Goal: Information Seeking & Learning: Learn about a topic

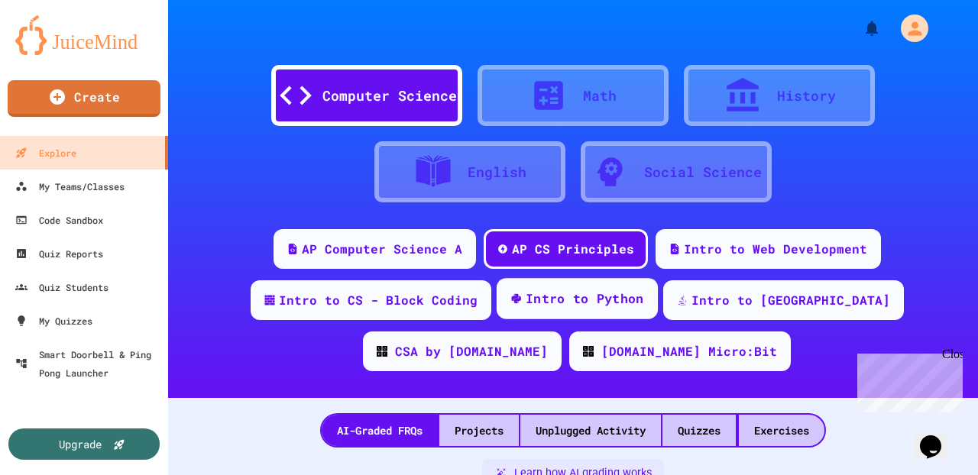
click at [560, 303] on div "Intro to Python" at bounding box center [585, 299] width 118 height 19
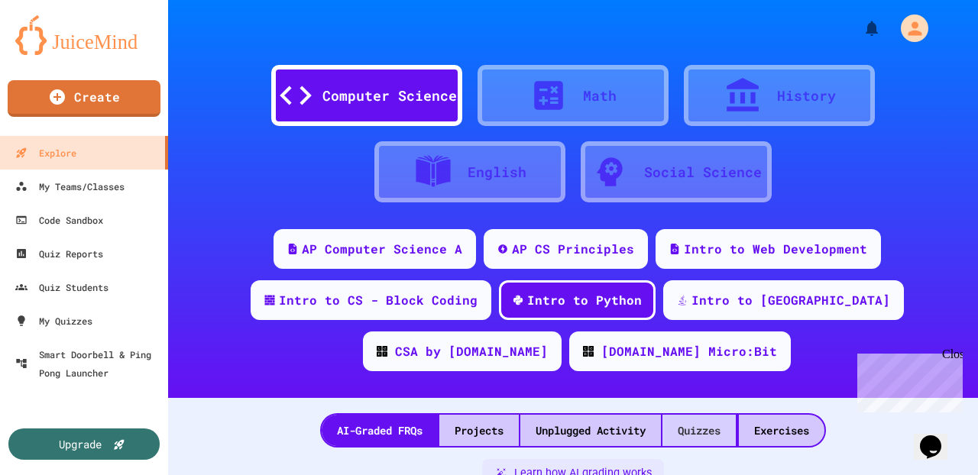
click at [684, 362] on div "Quizzes" at bounding box center [698, 430] width 73 height 31
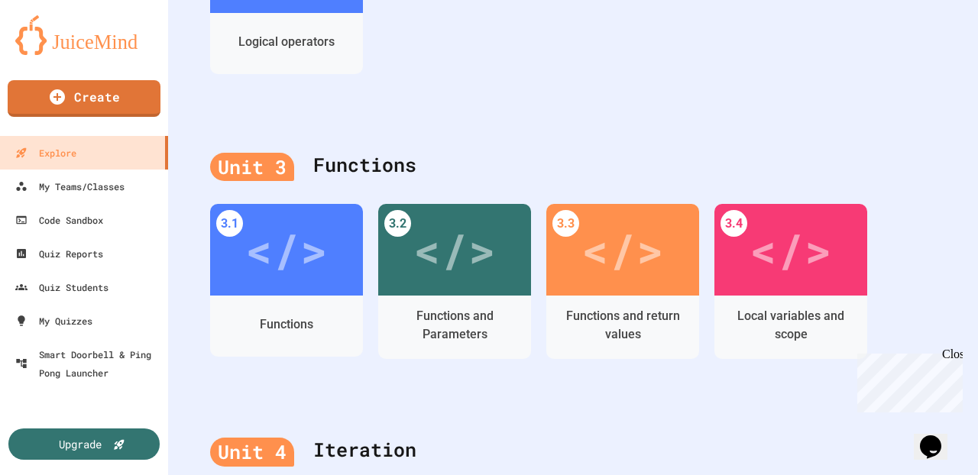
scroll to position [1302, 0]
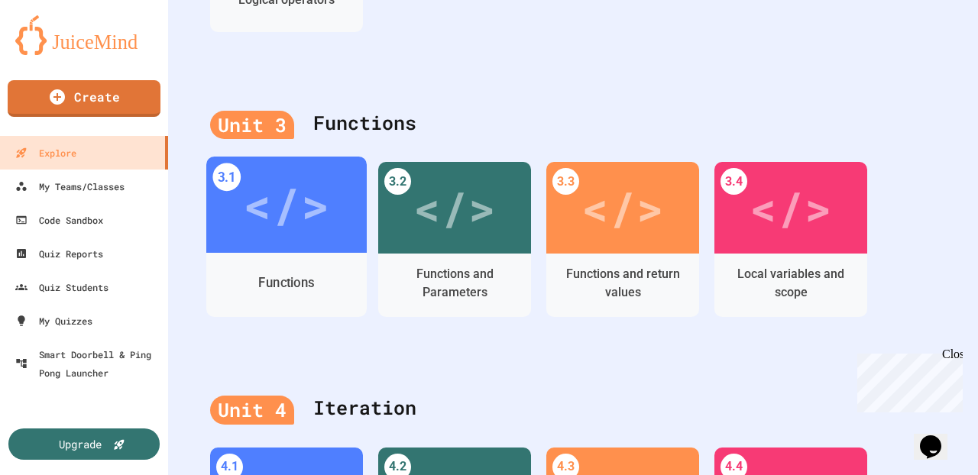
click at [333, 299] on div "Functions" at bounding box center [286, 283] width 160 height 44
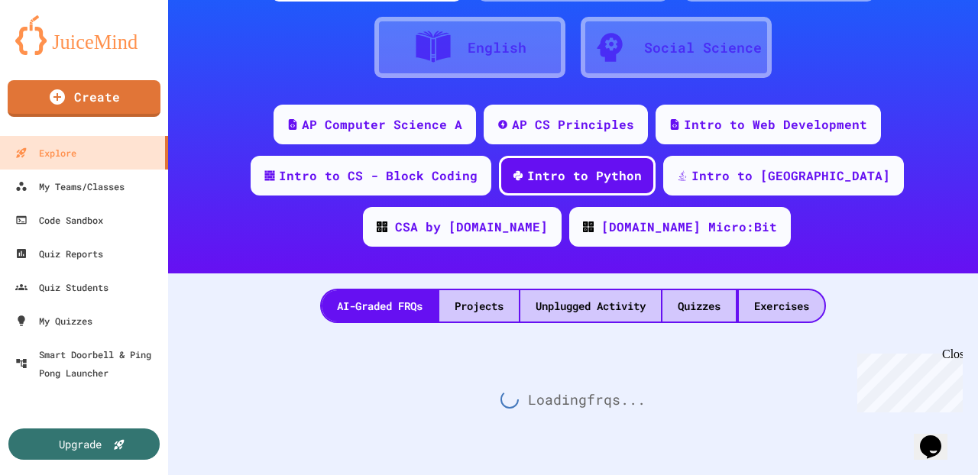
scroll to position [1302, 0]
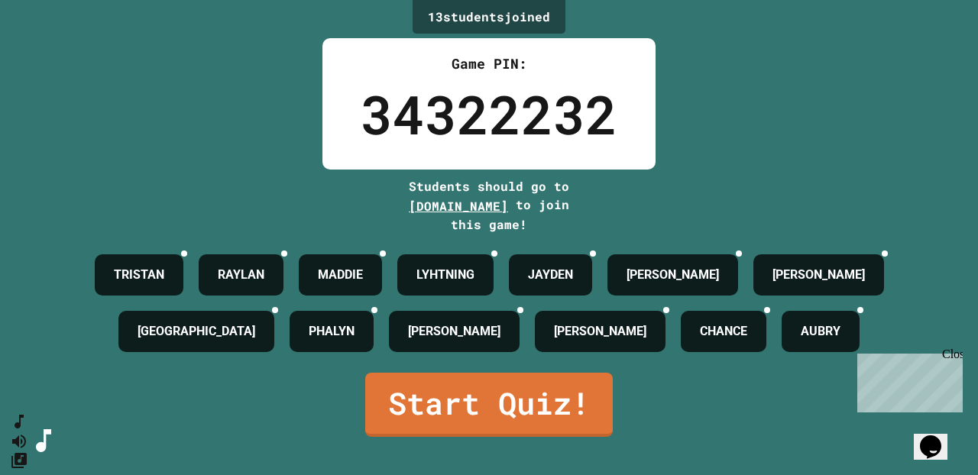
click at [748, 358] on div "Close" at bounding box center [951, 357] width 19 height 19
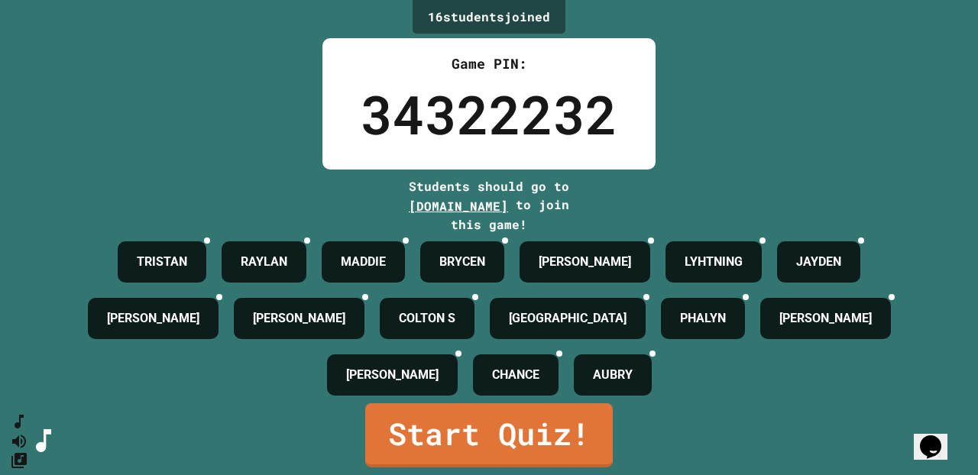
scroll to position [33, 0]
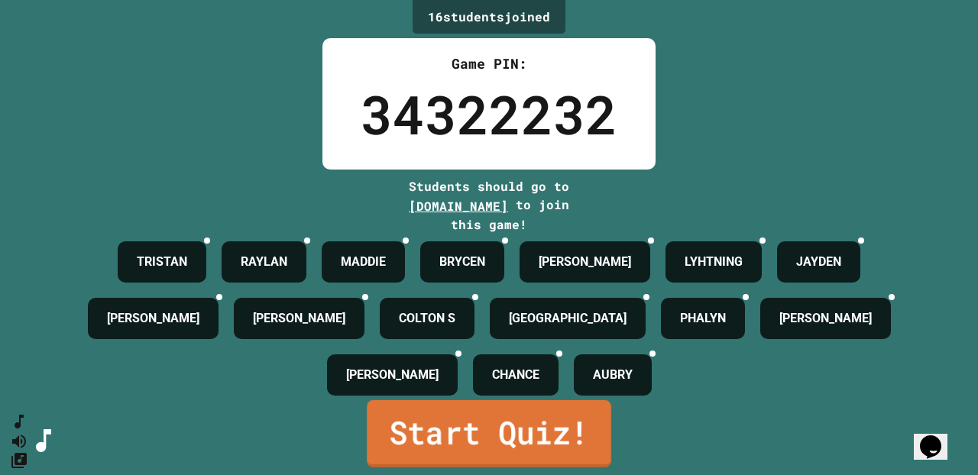
click at [496, 362] on link "Start Quiz!" at bounding box center [489, 433] width 244 height 67
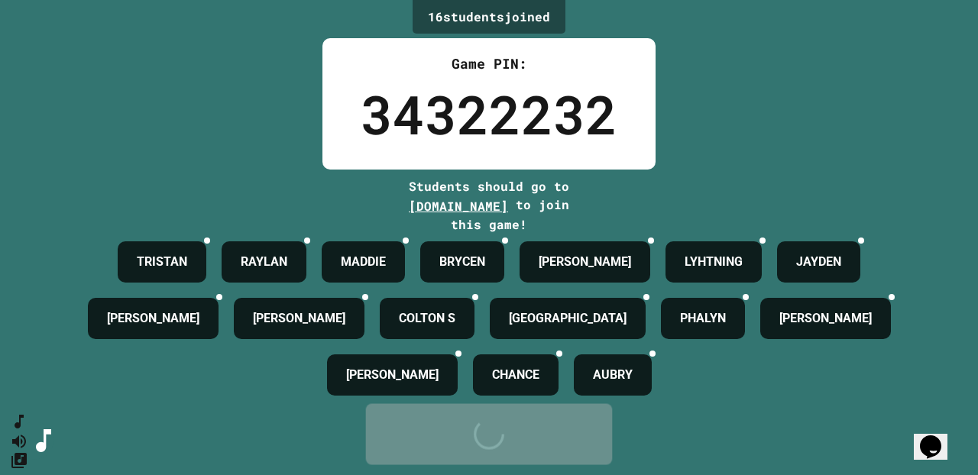
scroll to position [0, 0]
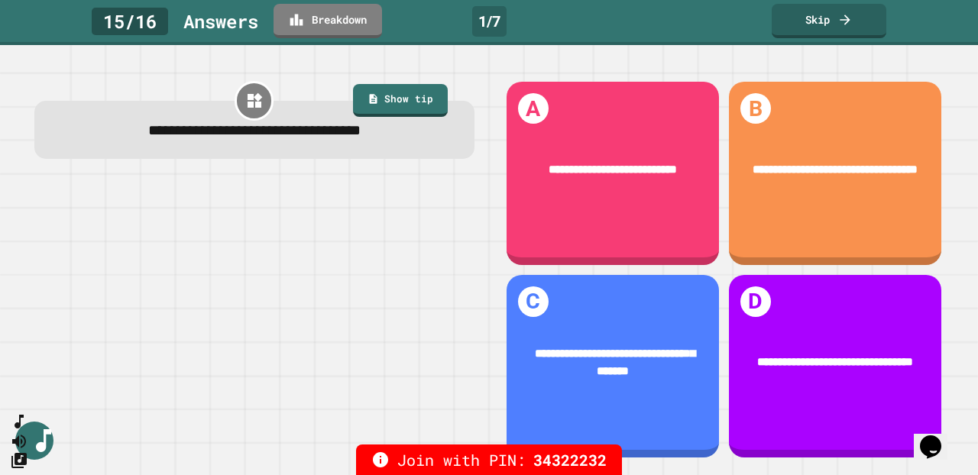
click at [748, 18] on link "Skip" at bounding box center [829, 21] width 115 height 34
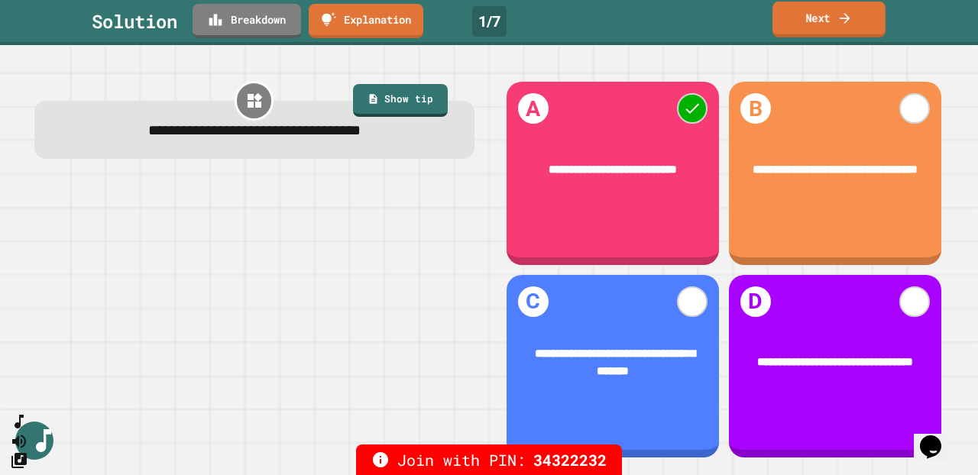
click at [748, 18] on link "Next" at bounding box center [828, 20] width 113 height 36
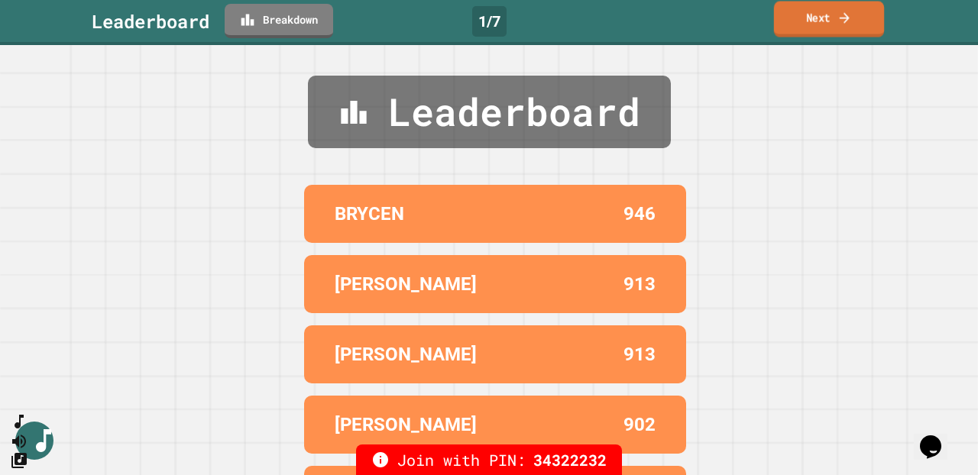
click at [748, 18] on link "Next" at bounding box center [829, 20] width 110 height 36
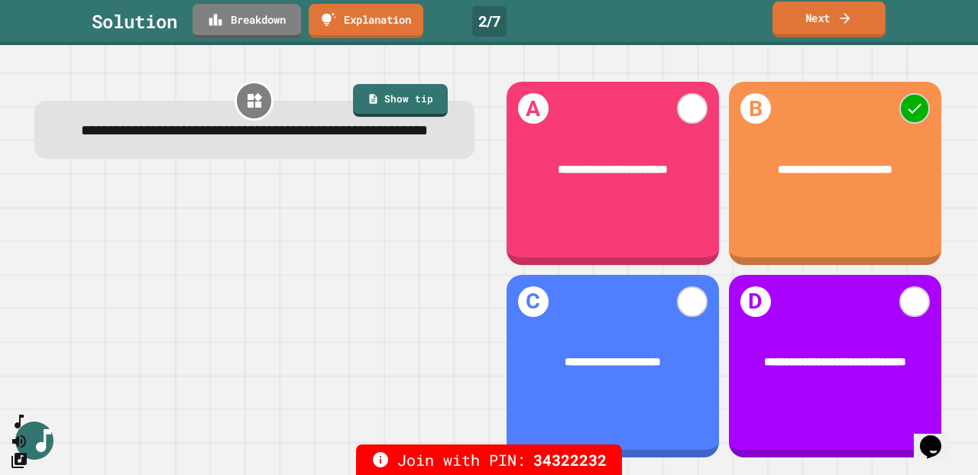
click at [748, 18] on link "Next" at bounding box center [828, 20] width 113 height 36
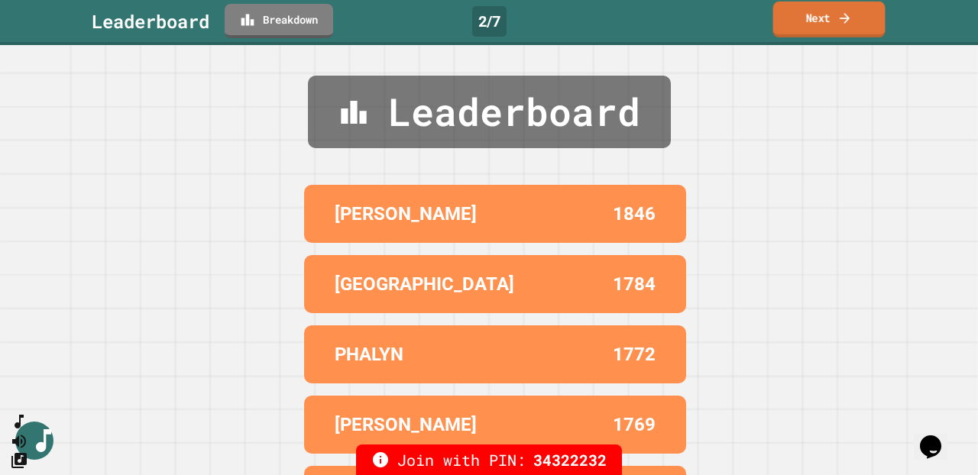
click at [748, 18] on link "Next" at bounding box center [829, 20] width 112 height 36
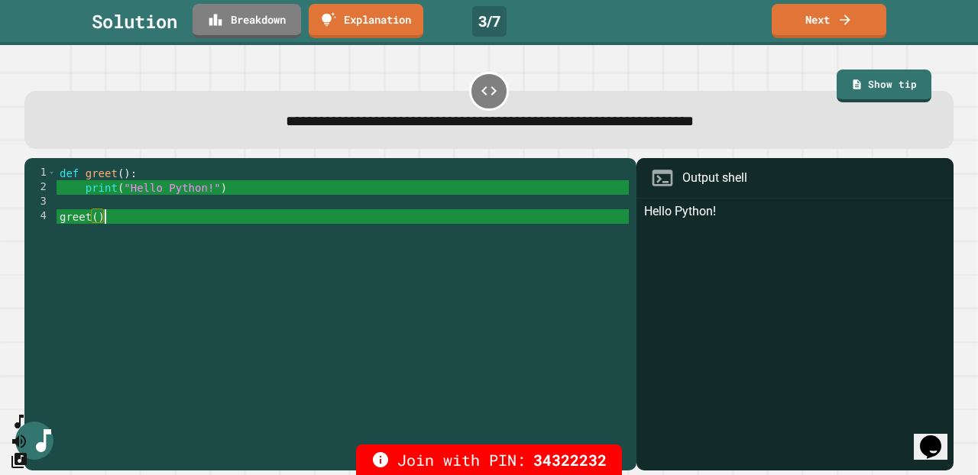
click at [113, 217] on div "def greet ( ) : print ( "Hello Python!" ) greet ( )" at bounding box center [343, 318] width 572 height 305
click at [748, 30] on link "Next" at bounding box center [828, 20] width 113 height 36
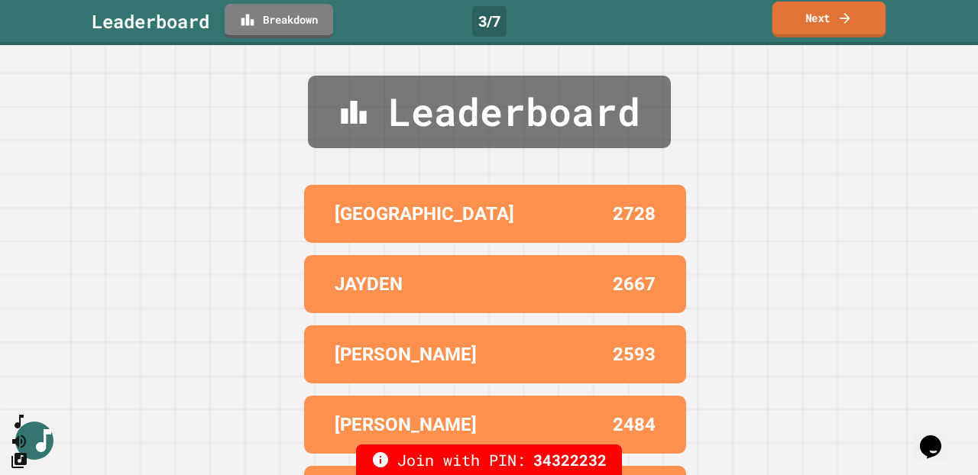
click at [748, 22] on link "Next" at bounding box center [829, 20] width 114 height 36
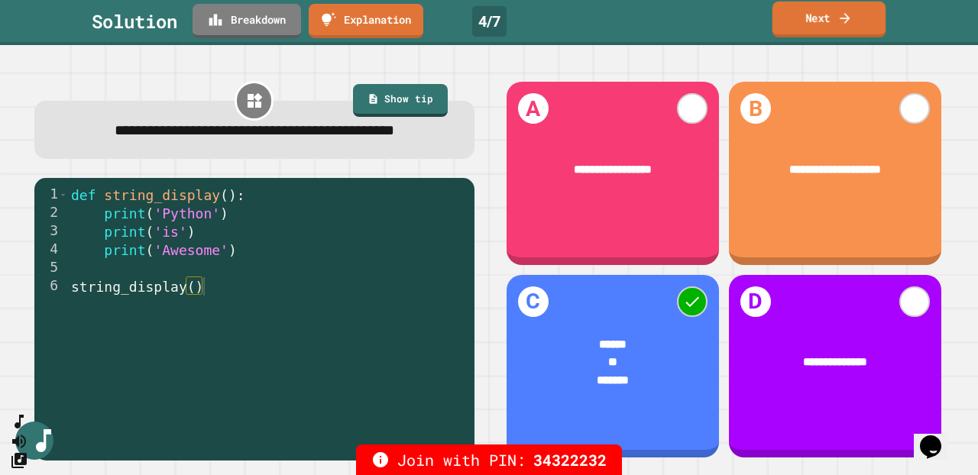
click at [748, 23] on link "Next" at bounding box center [828, 20] width 113 height 36
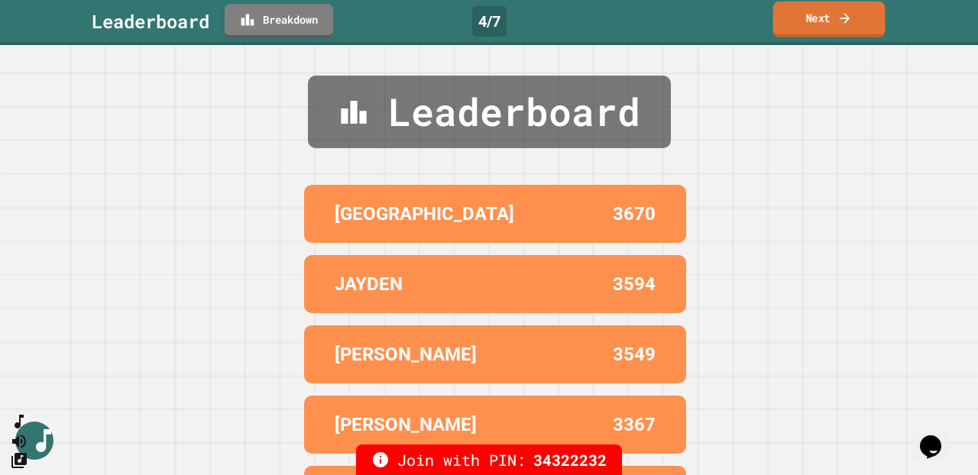
click at [748, 23] on link "Next" at bounding box center [829, 20] width 112 height 36
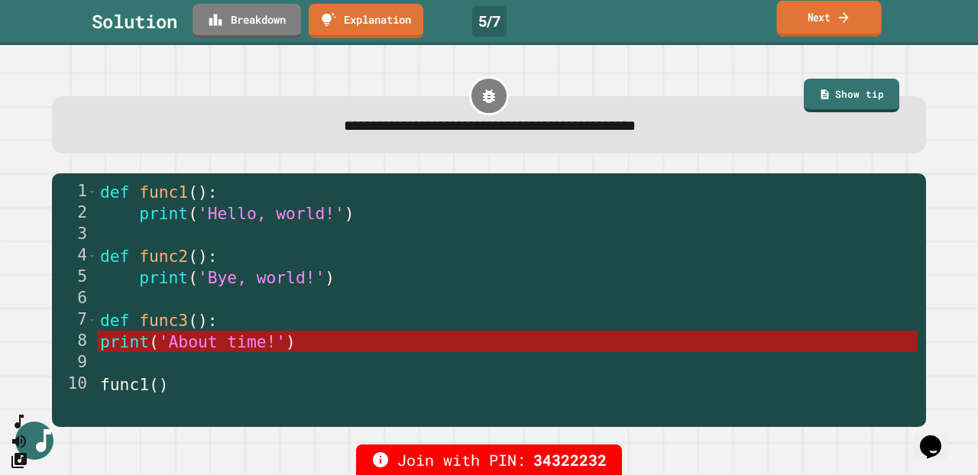
click at [748, 18] on link "Next" at bounding box center [828, 19] width 105 height 36
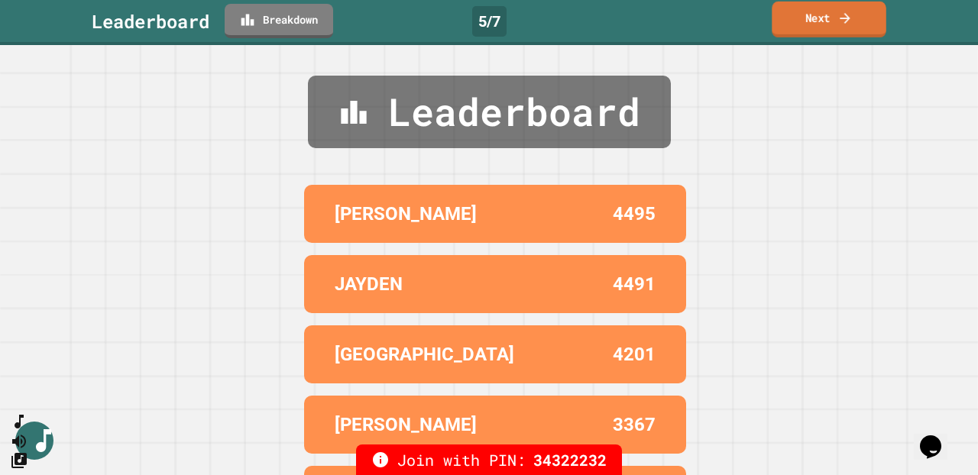
click at [748, 18] on link "Next" at bounding box center [829, 20] width 114 height 36
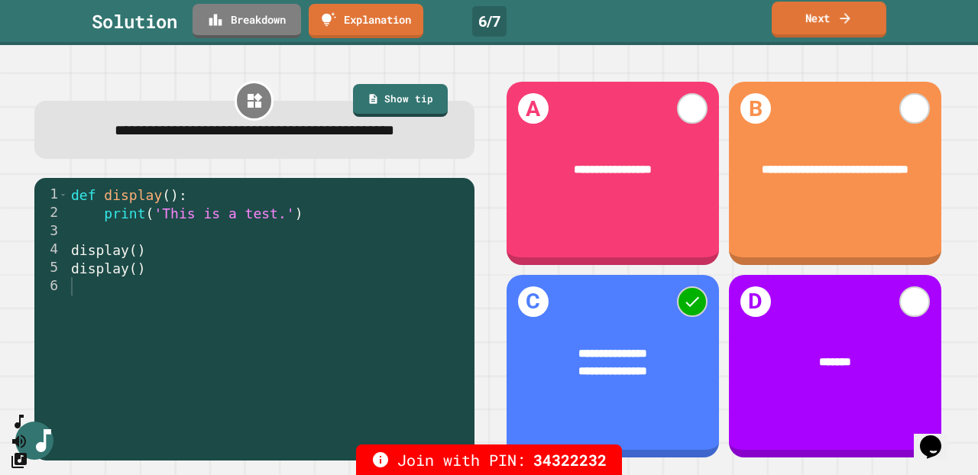
click at [748, 29] on link "Next" at bounding box center [829, 20] width 115 height 36
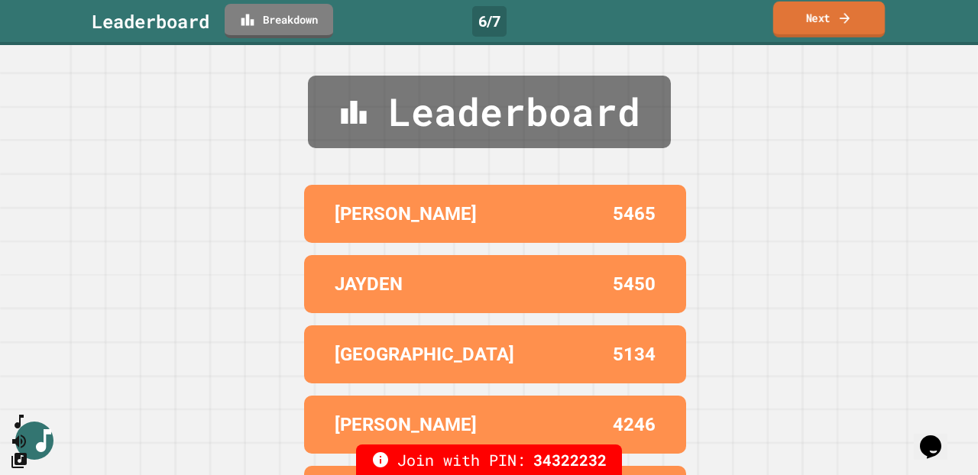
click at [748, 29] on link "Next" at bounding box center [829, 20] width 112 height 36
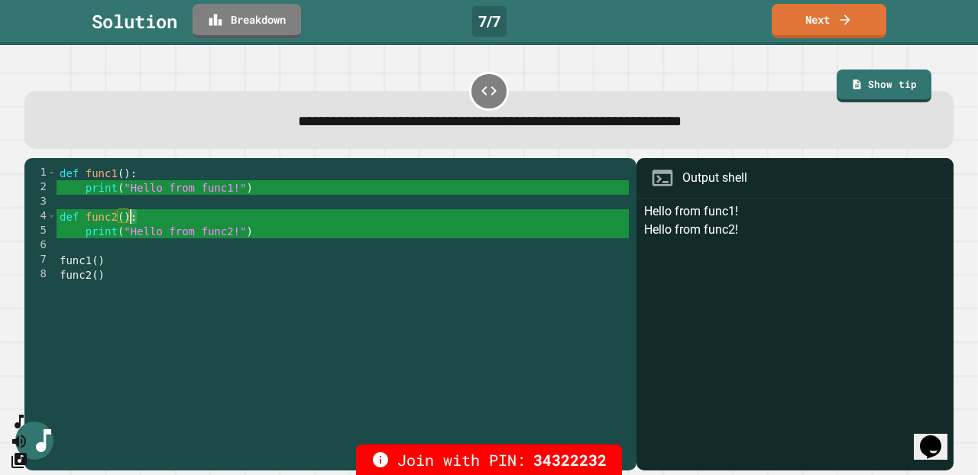
click at [131, 222] on div "def func1 ( ) : print ( "Hello from func1!" ) def func2 ( ) : print ( "Hello fr…" at bounding box center [343, 318] width 572 height 305
click at [154, 257] on div "def func1 ( ) : print ( "Hello from func1!" ) def func2 ( ) : print ( "Hello fr…" at bounding box center [343, 318] width 572 height 305
drag, startPoint x: 88, startPoint y: 235, endPoint x: 259, endPoint y: 233, distance: 171.1
click at [259, 233] on div "def func1 ( ) : print ( "Hello from func1!" ) def func2 ( ) : print ( "Hello fr…" at bounding box center [343, 318] width 572 height 305
click at [748, 20] on link "Next" at bounding box center [828, 20] width 115 height 36
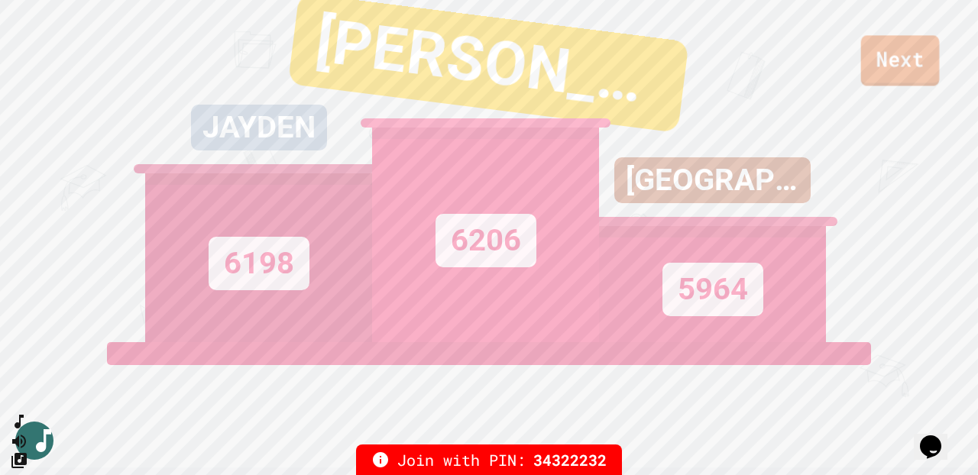
click at [748, 44] on link "Next" at bounding box center [900, 60] width 79 height 50
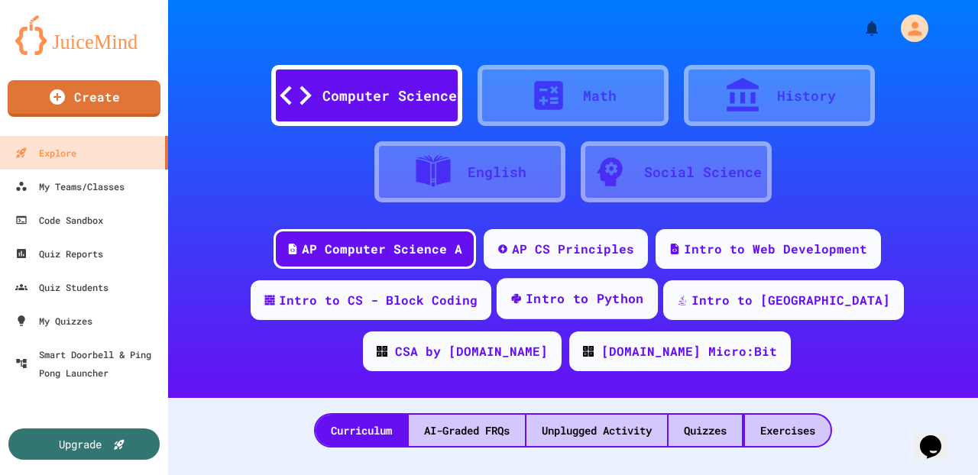
click at [600, 312] on div "Intro to Python" at bounding box center [576, 298] width 161 height 41
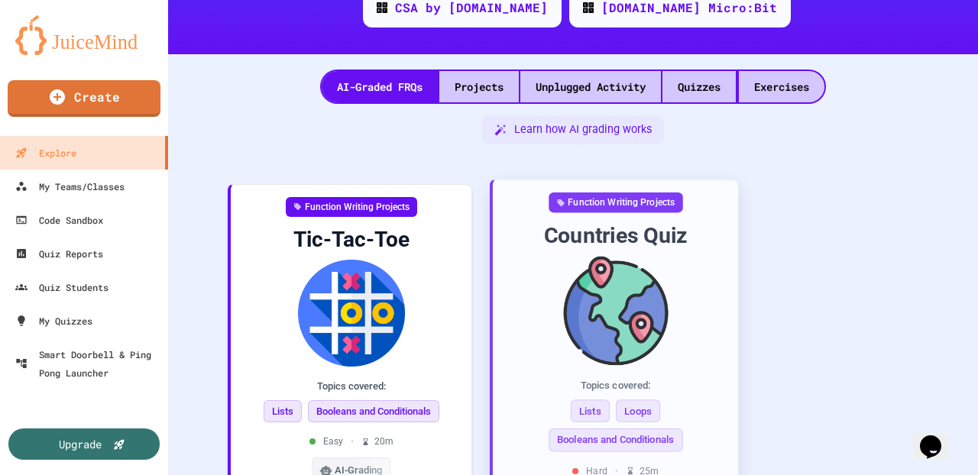
scroll to position [306, 0]
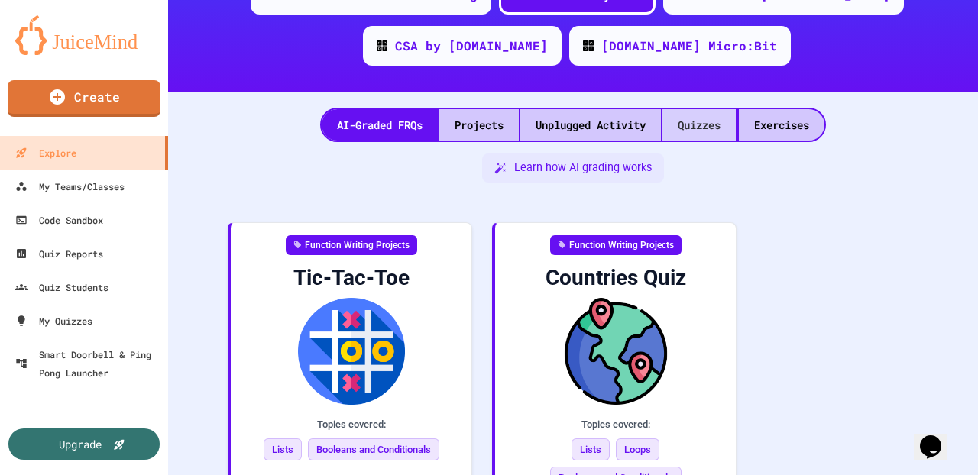
click at [685, 122] on div "Quizzes" at bounding box center [698, 124] width 73 height 31
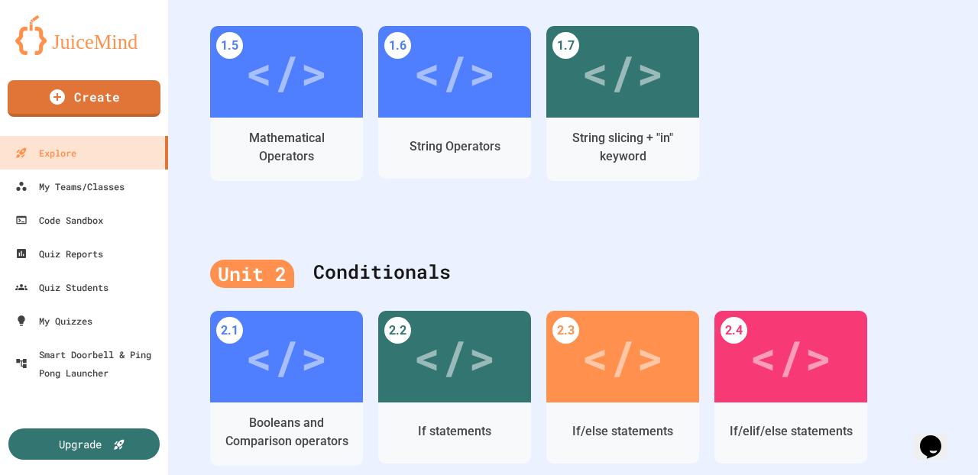
scroll to position [798, 0]
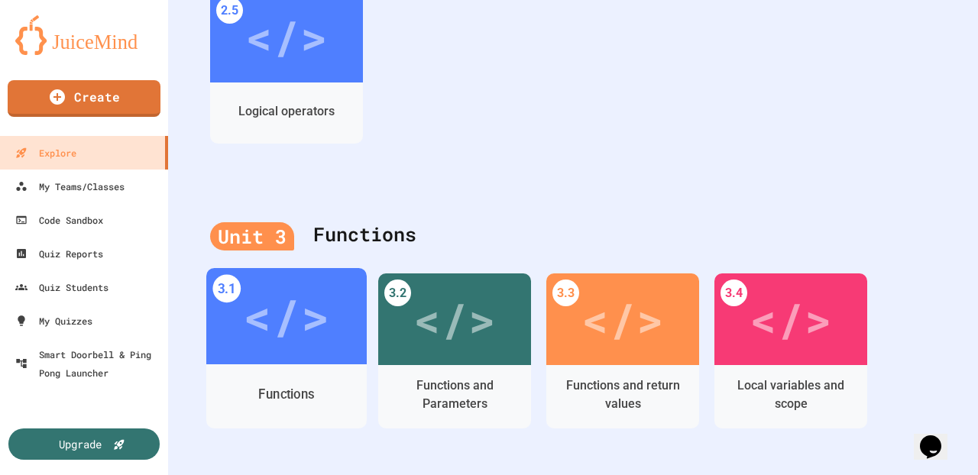
click at [294, 340] on div "</>" at bounding box center [286, 316] width 86 height 73
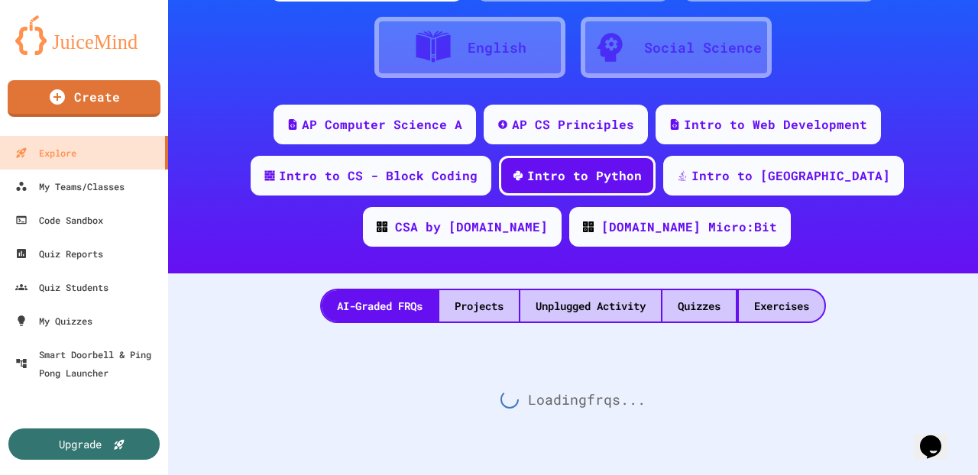
scroll to position [1191, 0]
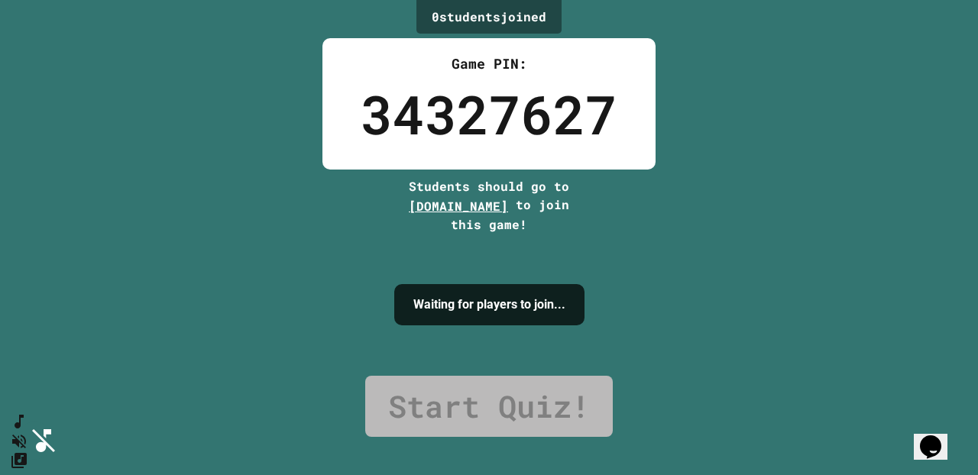
click at [25, 362] on icon "Change Music" at bounding box center [16, 464] width 18 height 18
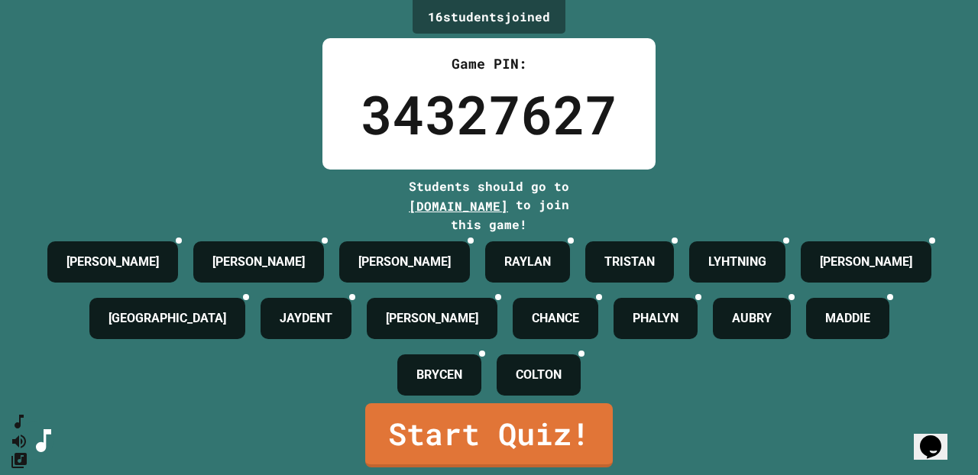
scroll to position [33, 0]
click at [438, 362] on link "Start Quiz!" at bounding box center [489, 435] width 248 height 64
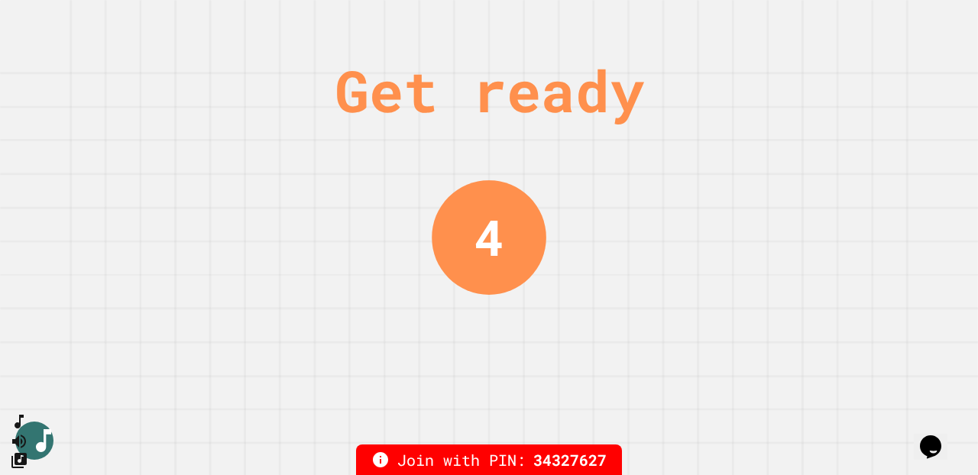
scroll to position [0, 0]
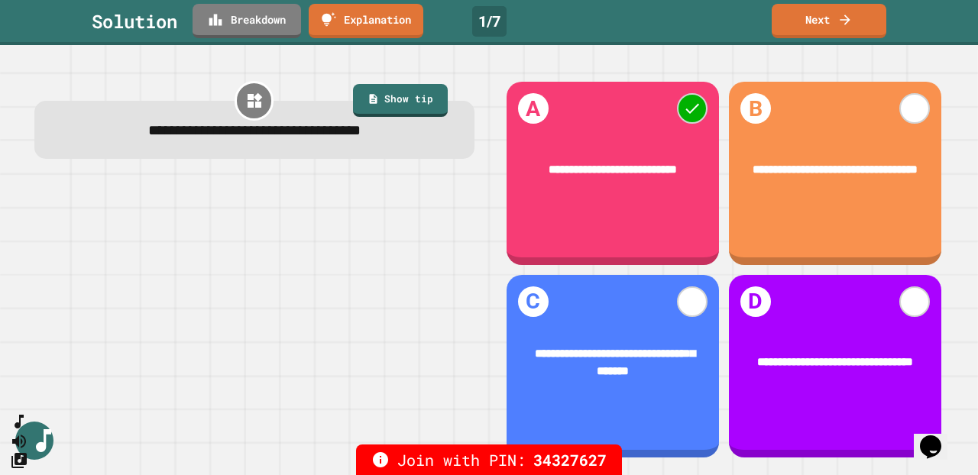
click at [748, 28] on link "Next" at bounding box center [829, 21] width 115 height 34
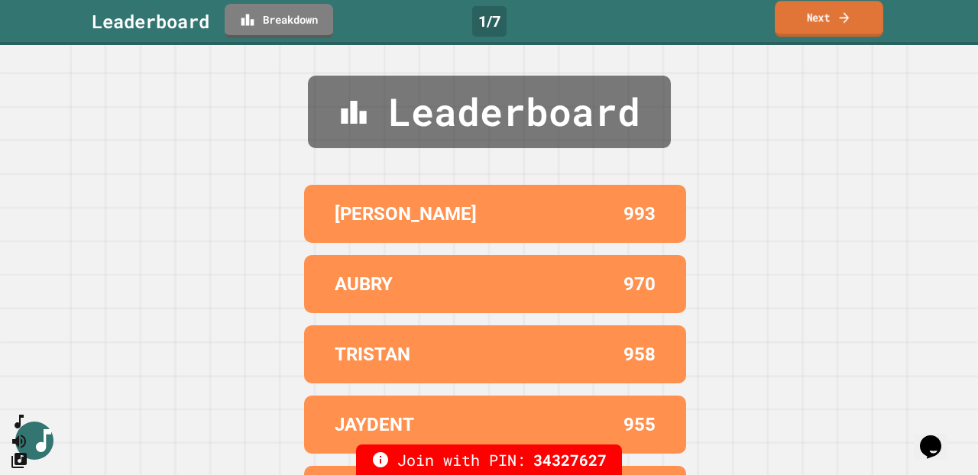
click at [748, 24] on icon at bounding box center [843, 17] width 15 height 16
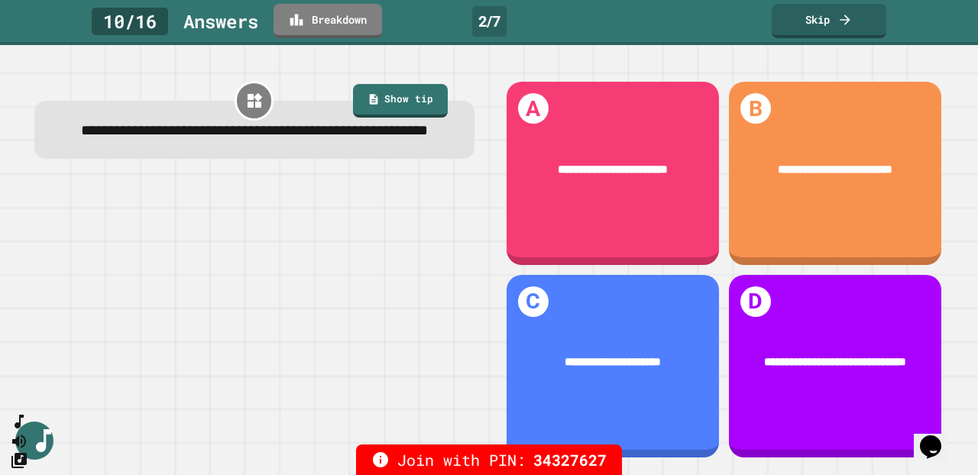
click at [484, 91] on div "**********" at bounding box center [254, 270] width 469 height 410
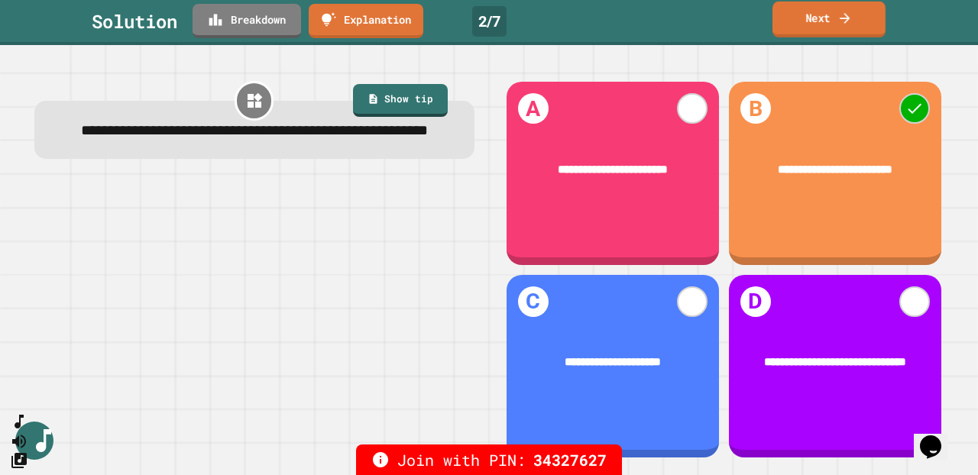
click at [748, 24] on link "Next" at bounding box center [828, 20] width 113 height 36
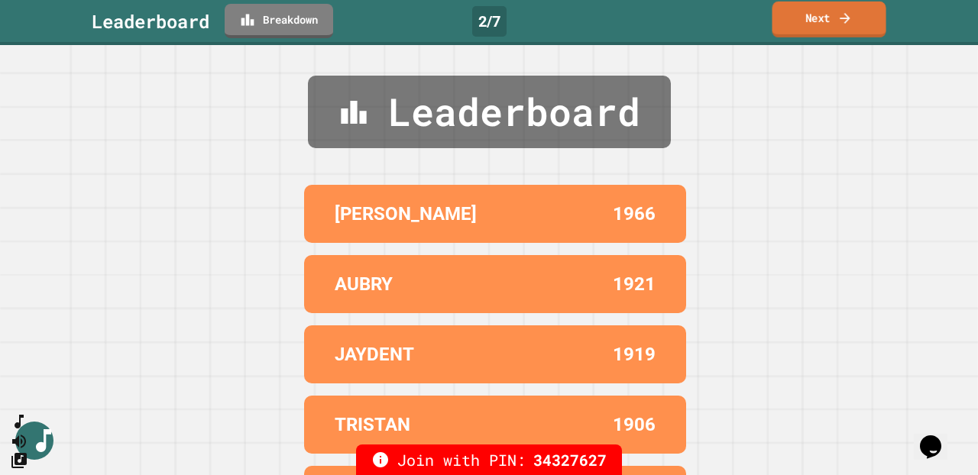
click at [748, 27] on link "Next" at bounding box center [829, 20] width 114 height 36
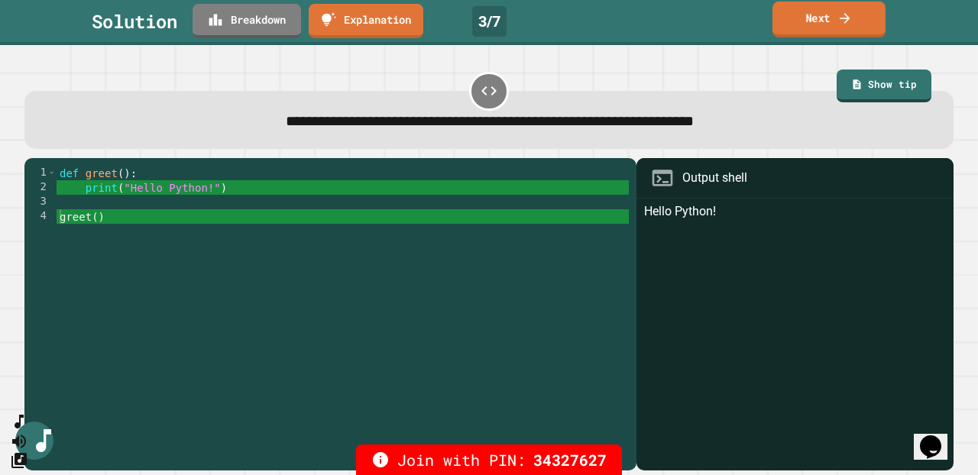
click at [748, 24] on link "Next" at bounding box center [828, 20] width 113 height 36
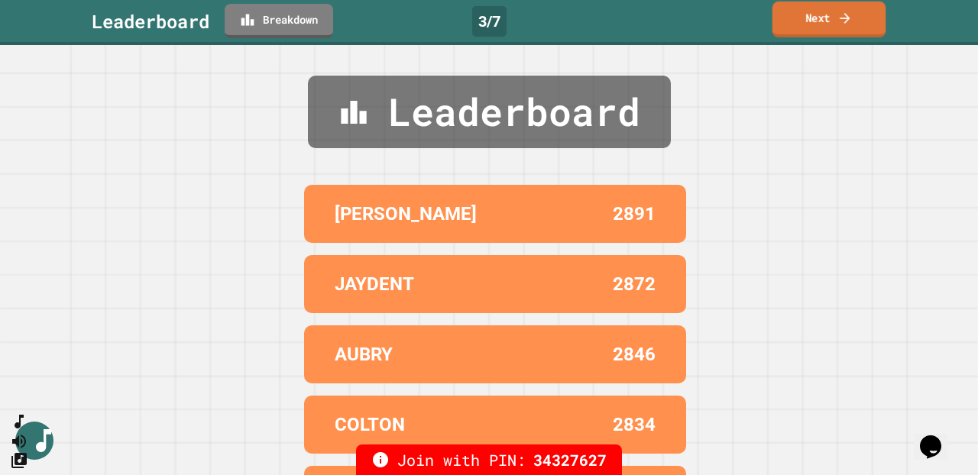
click at [748, 24] on link "Next" at bounding box center [829, 20] width 114 height 36
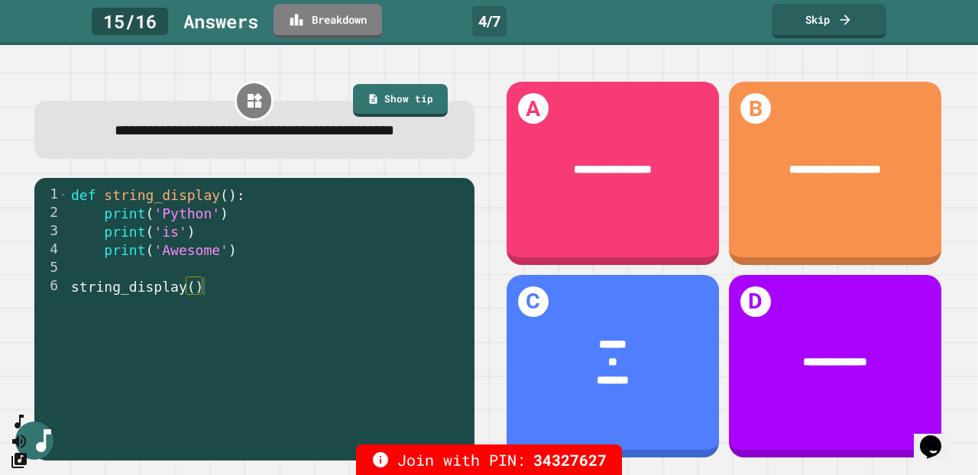
click at [480, 70] on div "**********" at bounding box center [254, 270] width 469 height 410
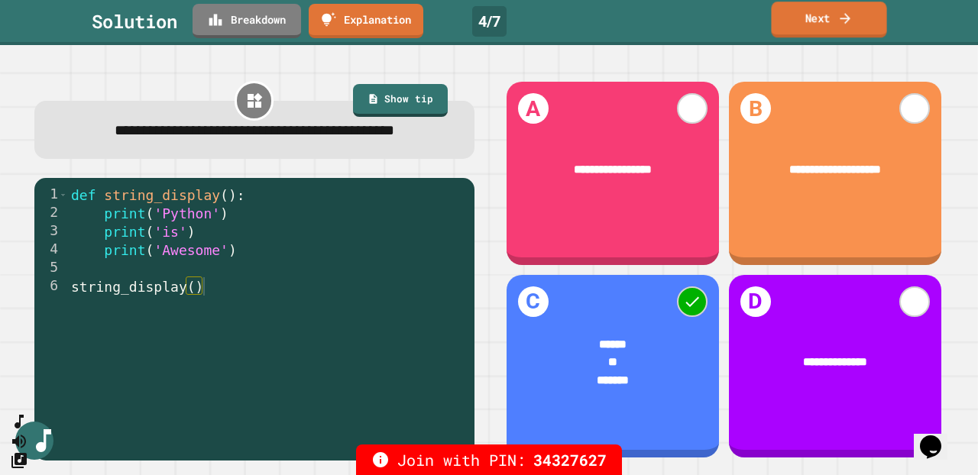
click at [748, 14] on link "Next" at bounding box center [828, 20] width 115 height 36
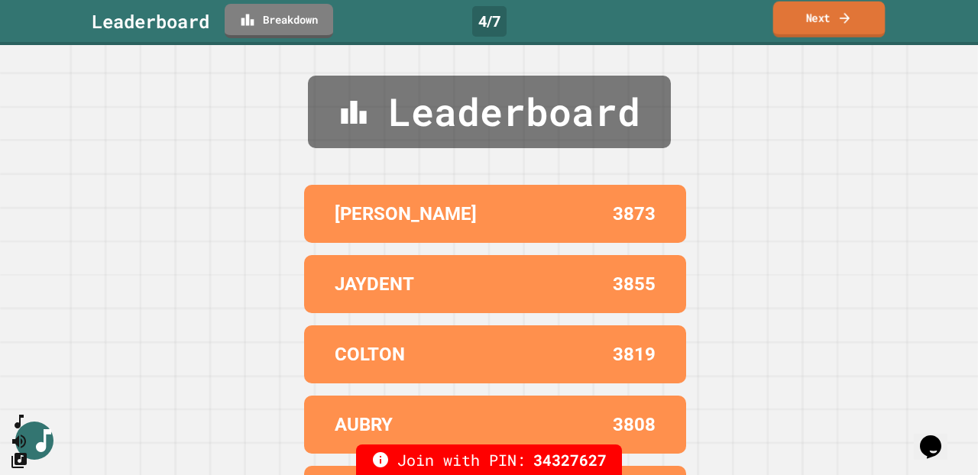
click at [748, 14] on link "Next" at bounding box center [829, 20] width 112 height 36
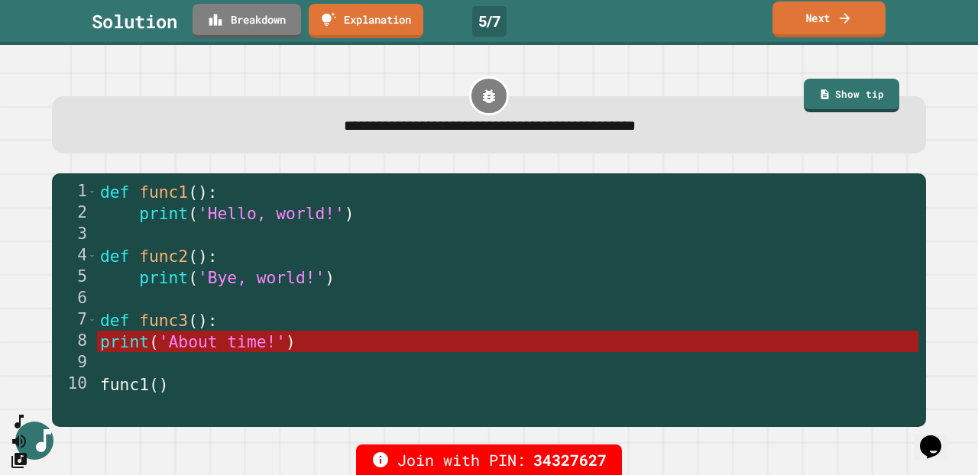
click at [748, 25] on link "Next" at bounding box center [828, 20] width 113 height 36
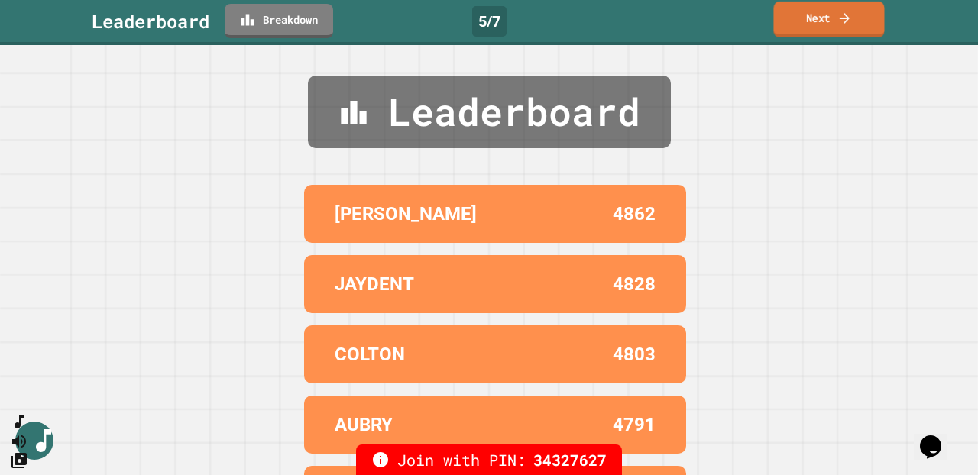
click at [748, 25] on link "Next" at bounding box center [828, 20] width 111 height 36
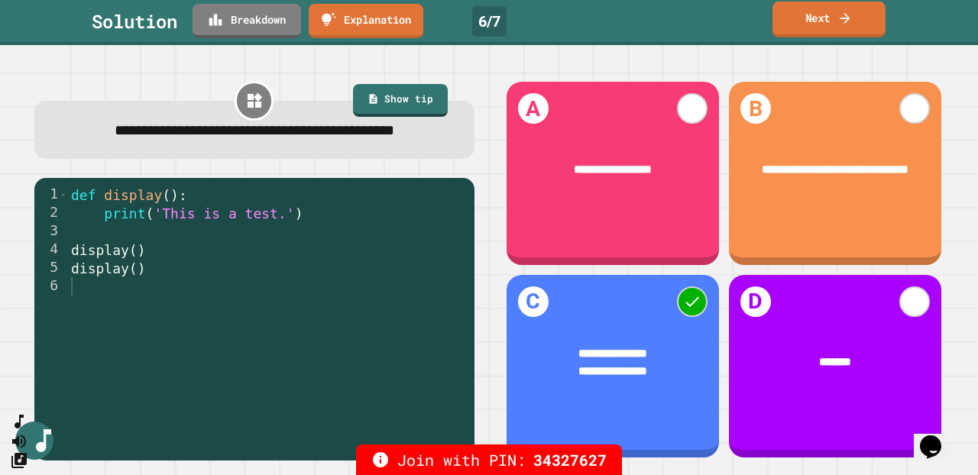
click at [748, 31] on link "Next" at bounding box center [828, 20] width 113 height 36
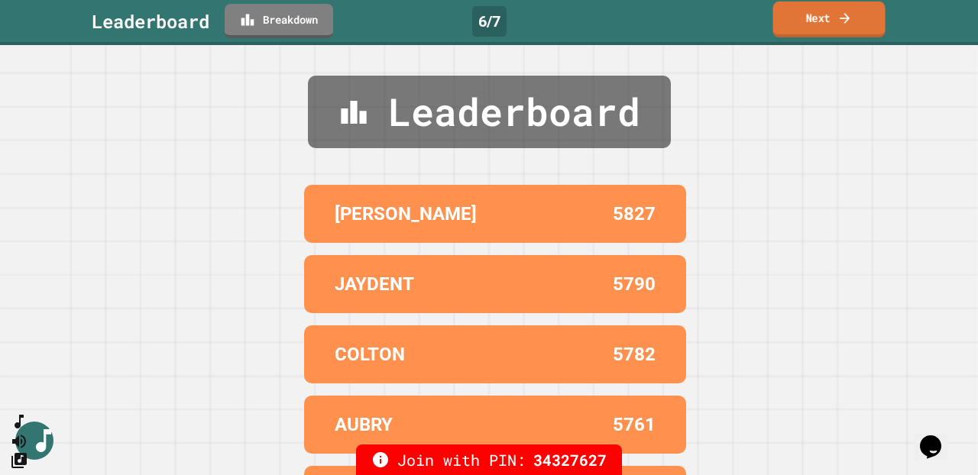
click at [748, 31] on link "Next" at bounding box center [828, 20] width 112 height 36
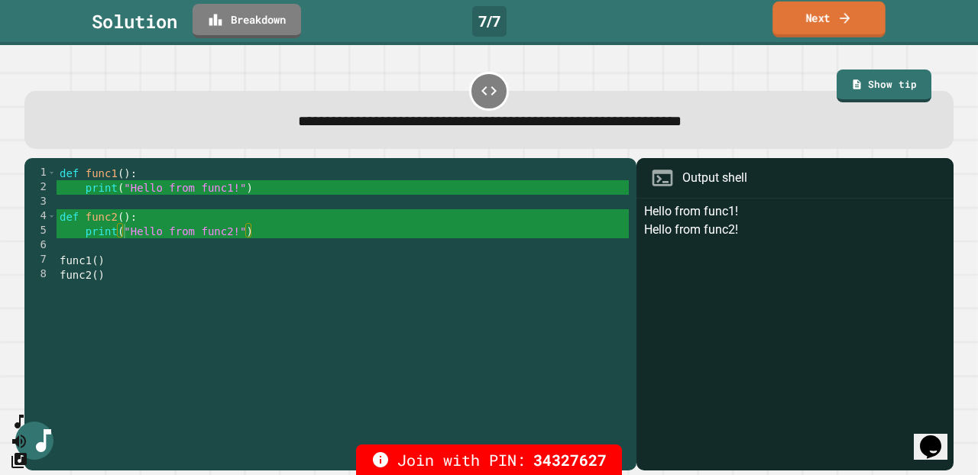
click at [748, 16] on link "Next" at bounding box center [828, 20] width 113 height 36
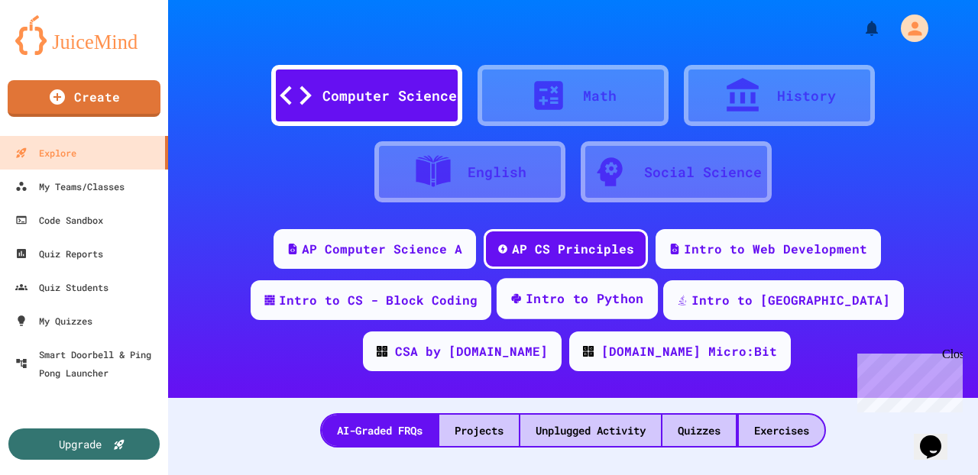
click at [561, 290] on div "Intro to Python" at bounding box center [585, 299] width 118 height 19
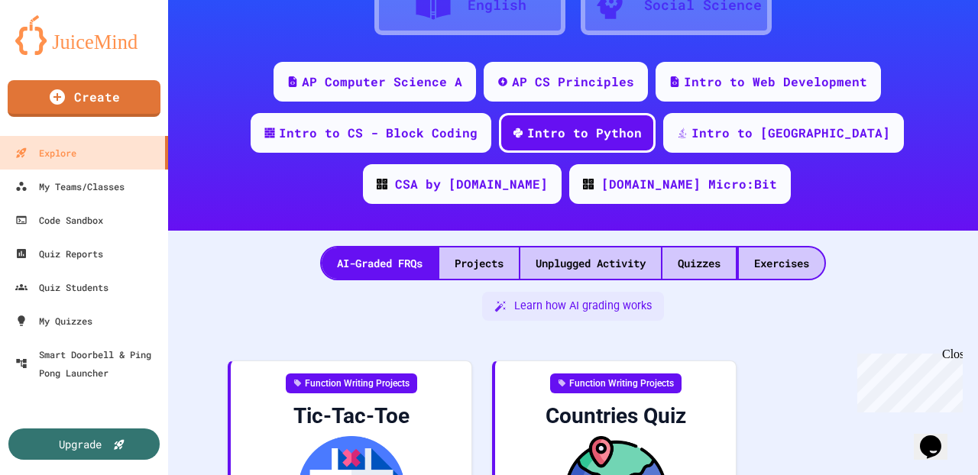
scroll to position [147, 0]
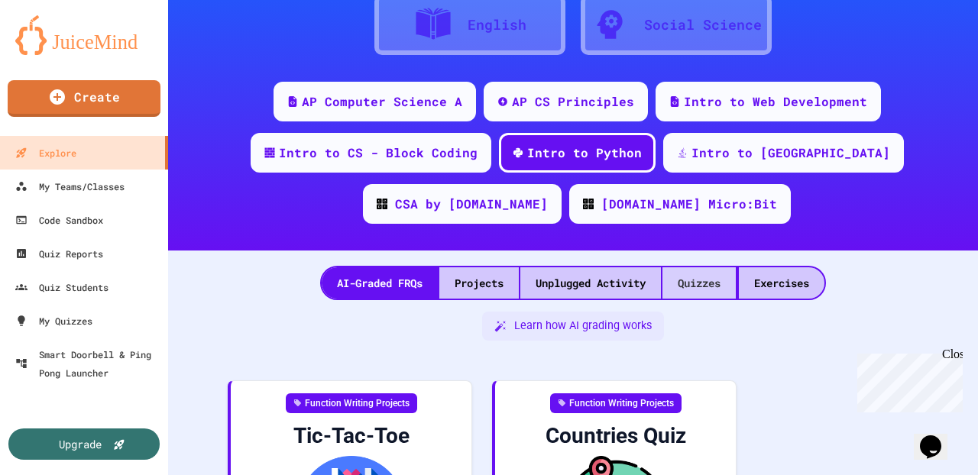
click at [704, 285] on div "Quizzes" at bounding box center [698, 282] width 73 height 31
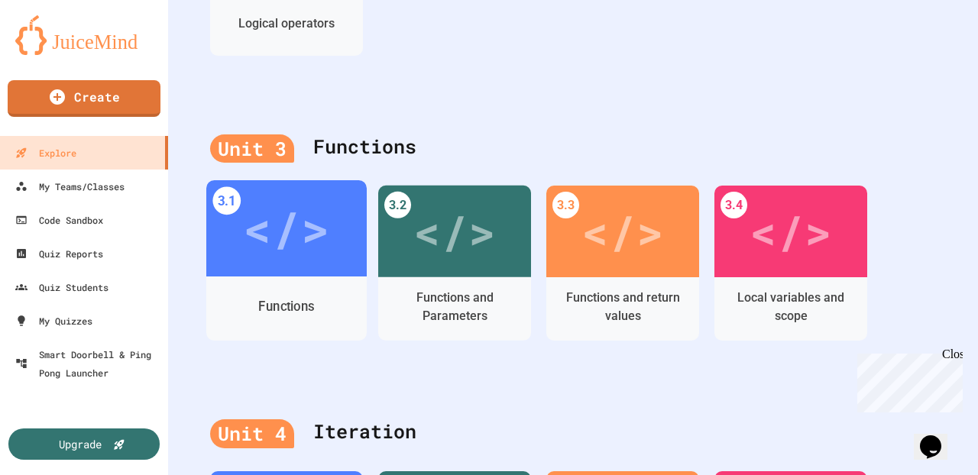
click at [317, 227] on div "</>" at bounding box center [286, 229] width 86 height 73
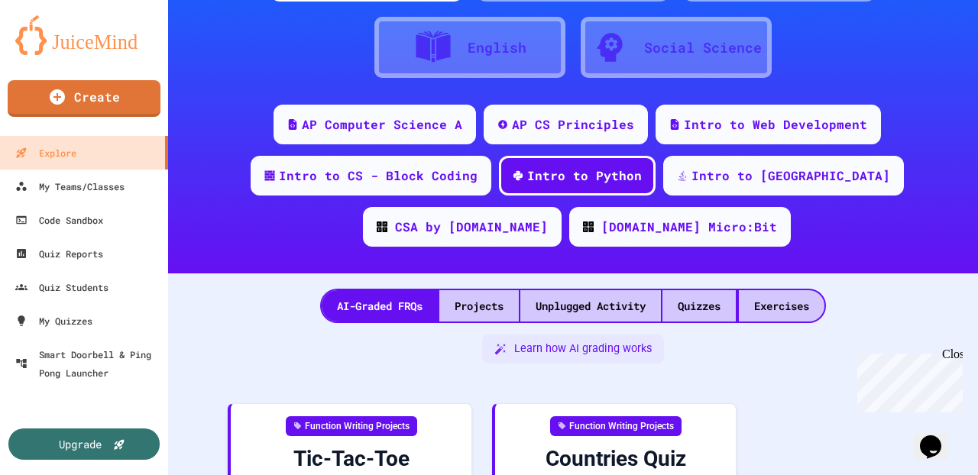
scroll to position [1279, 0]
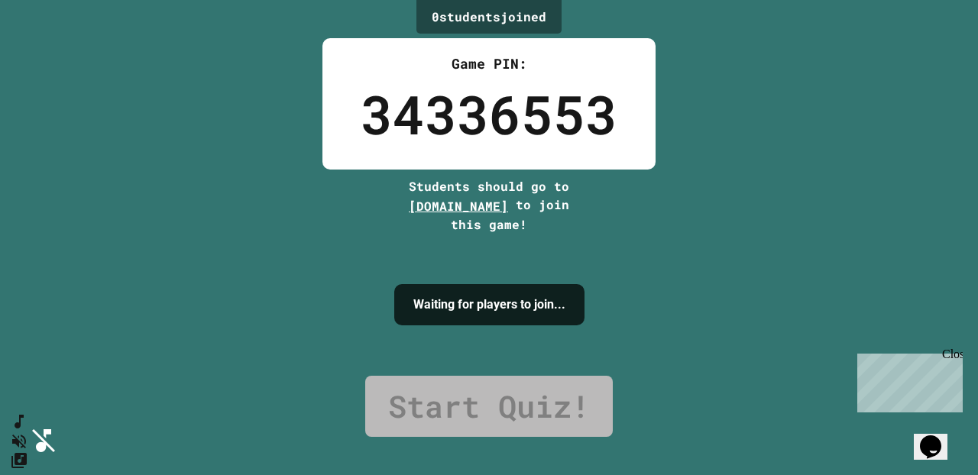
click at [28, 453] on button "Change Music" at bounding box center [16, 464] width 22 height 23
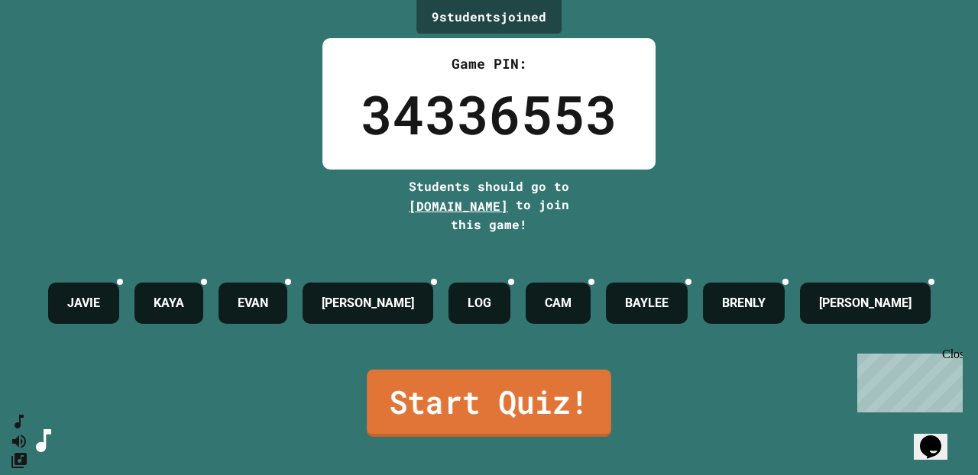
click at [470, 397] on link "Start Quiz!" at bounding box center [489, 403] width 244 height 67
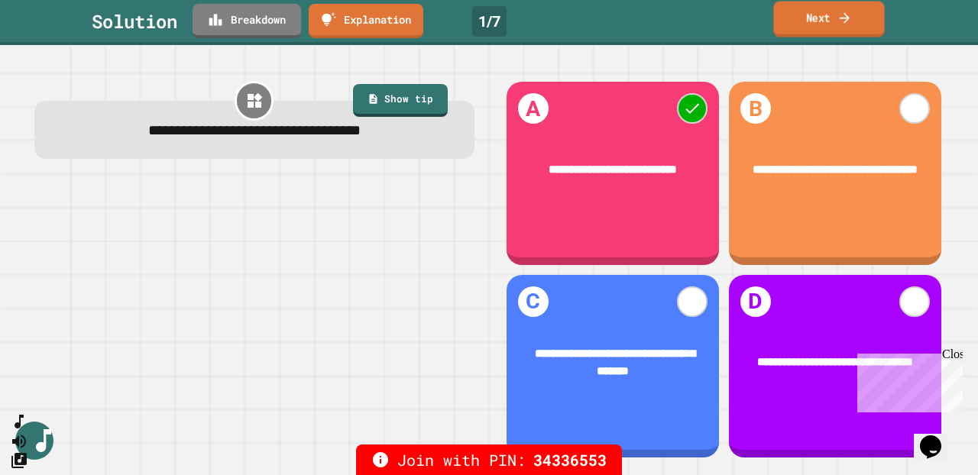
click at [851, 22] on icon at bounding box center [844, 18] width 15 height 16
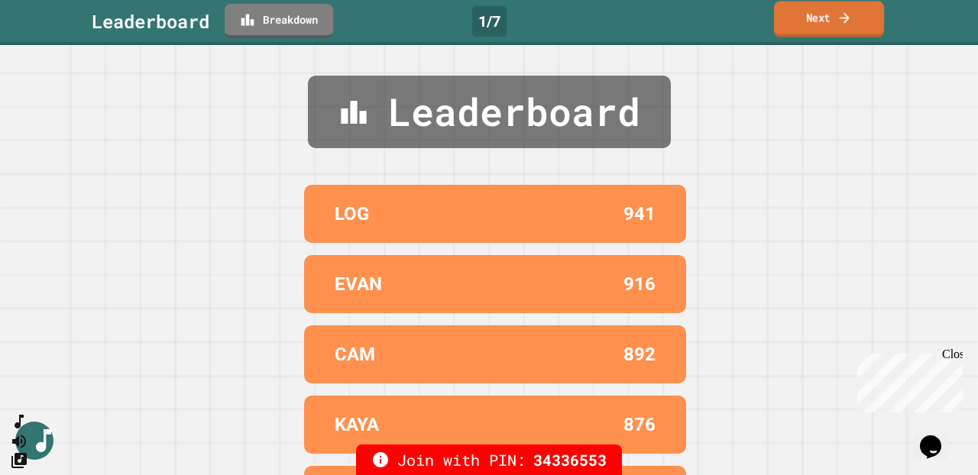
click at [851, 22] on icon at bounding box center [844, 18] width 15 height 16
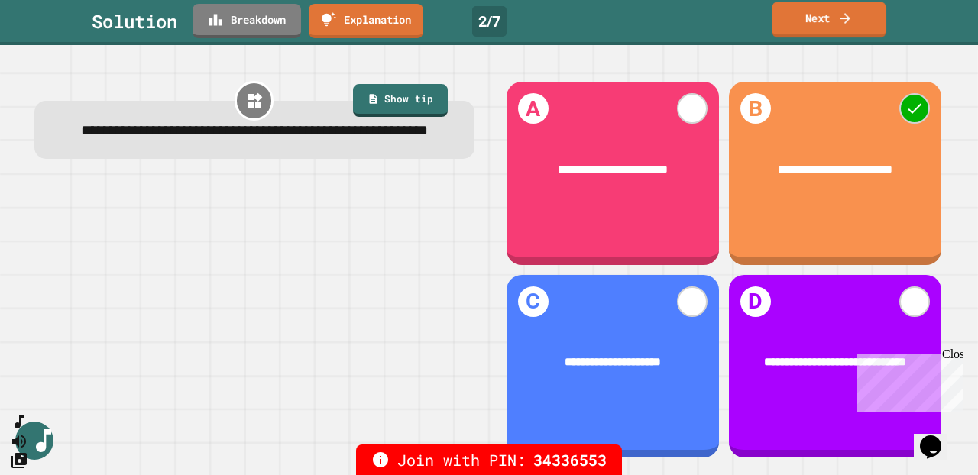
click at [820, 18] on link "Next" at bounding box center [829, 20] width 115 height 36
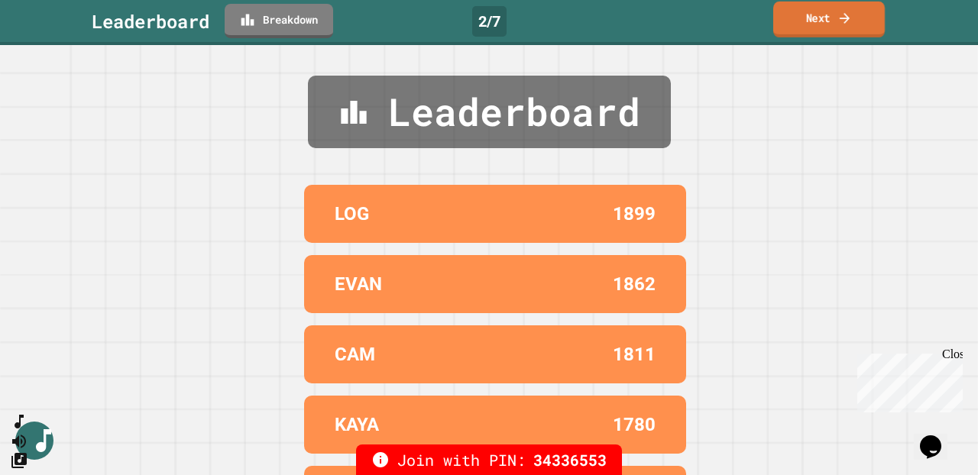
click at [820, 18] on link "Next" at bounding box center [829, 20] width 112 height 36
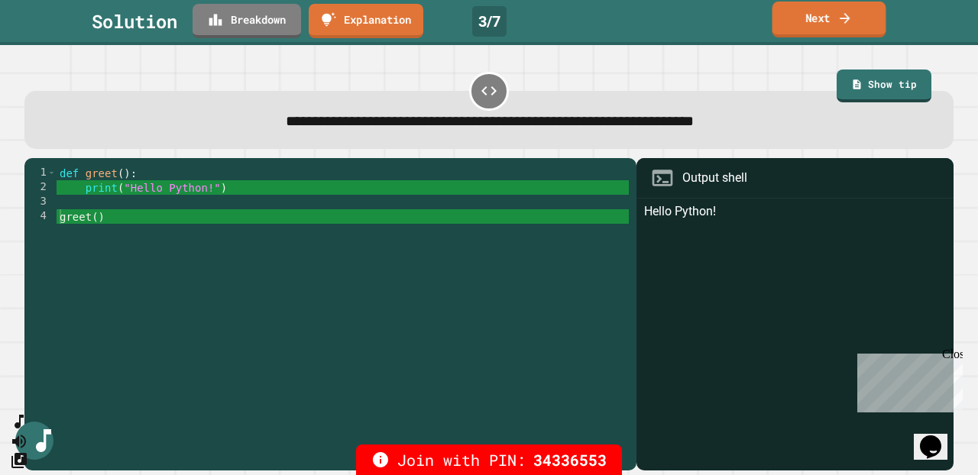
click at [848, 18] on icon at bounding box center [845, 17] width 10 height 11
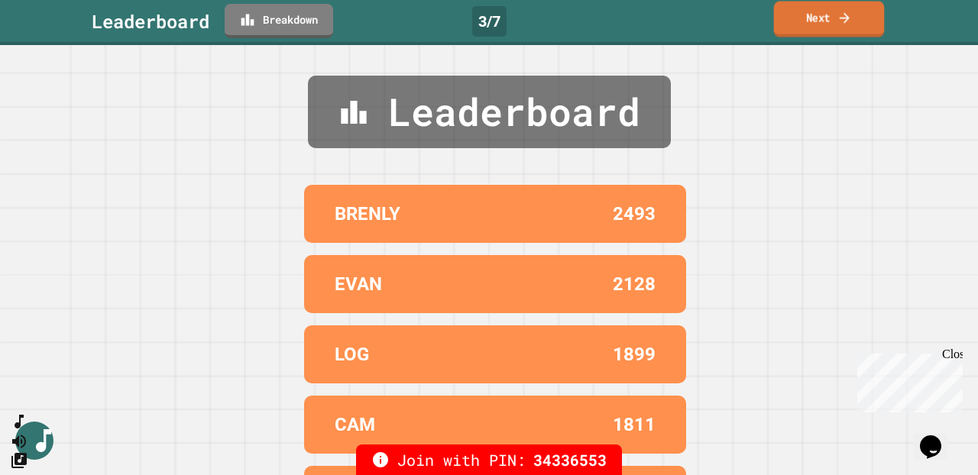
click at [848, 18] on icon at bounding box center [845, 17] width 10 height 11
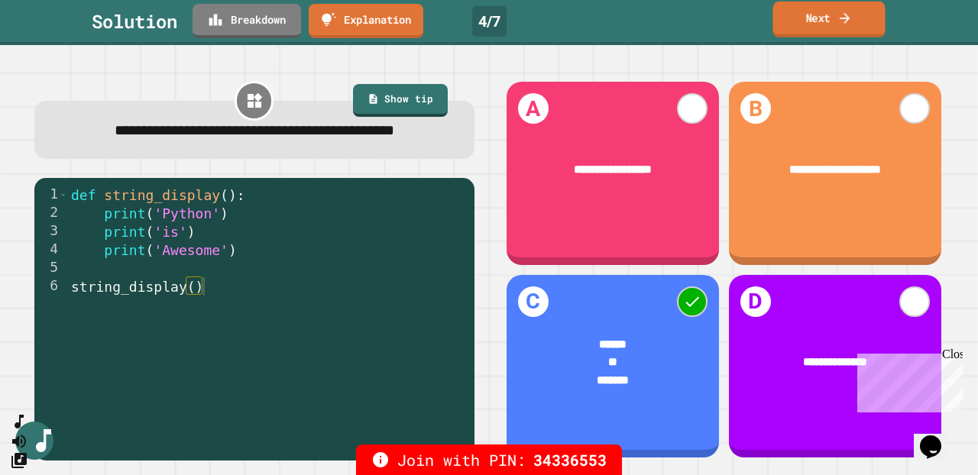
click at [837, 19] on link "Next" at bounding box center [828, 20] width 112 height 36
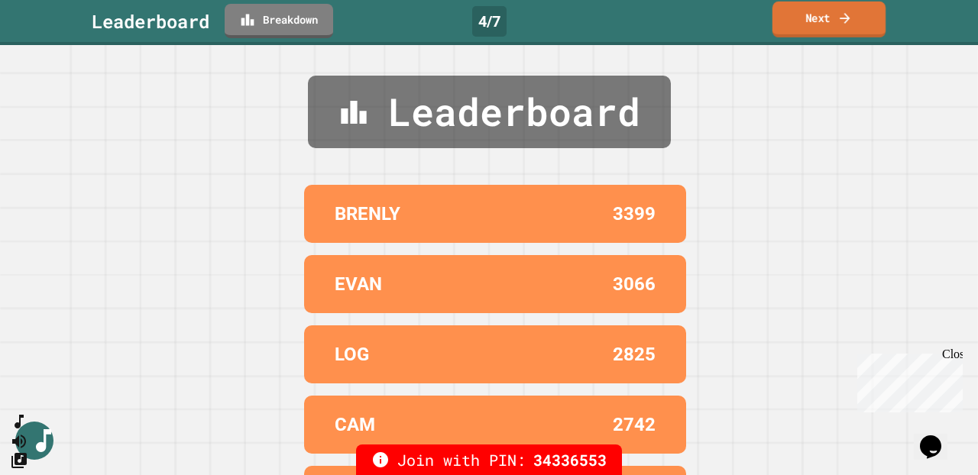
click at [837, 19] on link "Next" at bounding box center [828, 20] width 113 height 36
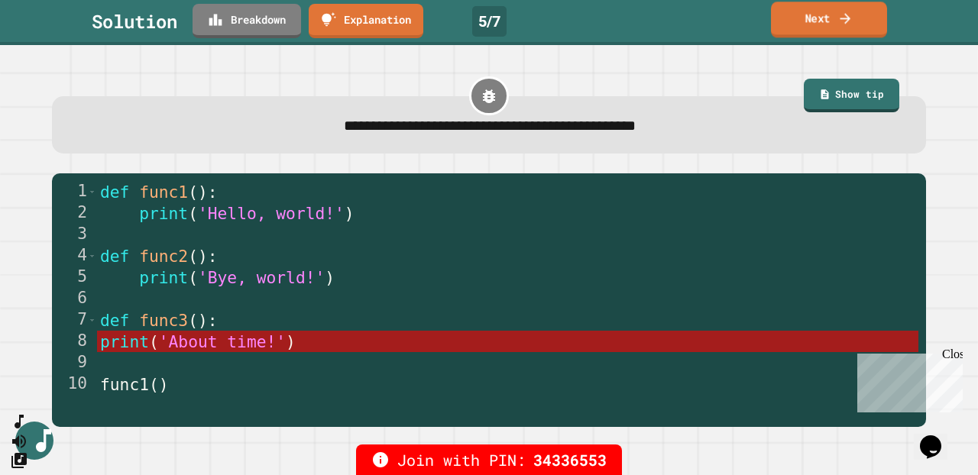
click at [812, 21] on link "Next" at bounding box center [829, 20] width 116 height 36
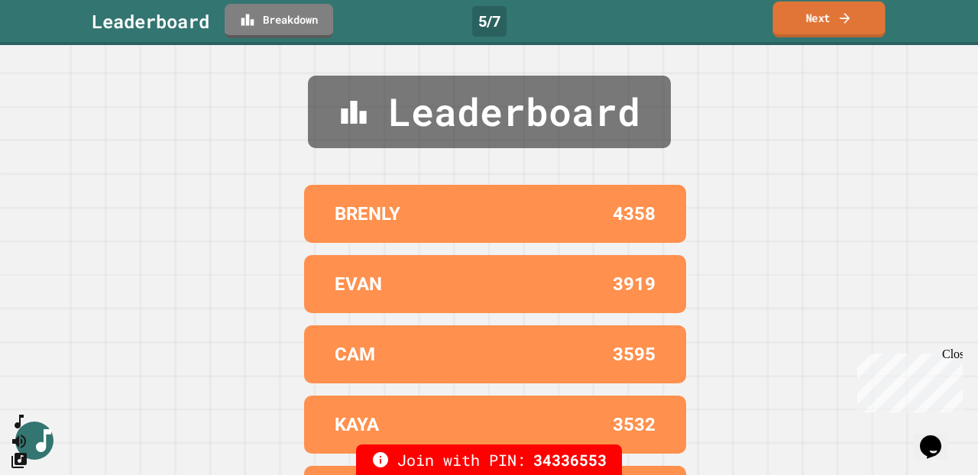
click at [812, 21] on link "Next" at bounding box center [828, 20] width 112 height 36
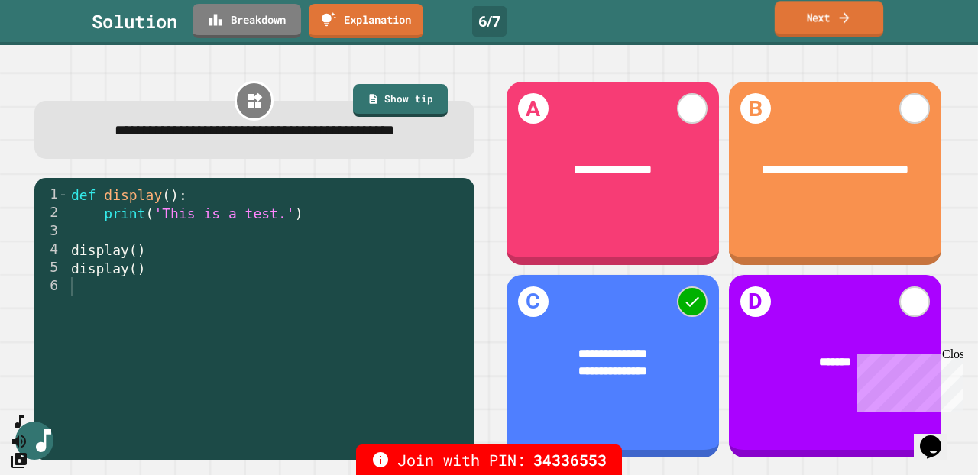
click at [820, 32] on link "Next" at bounding box center [829, 19] width 108 height 36
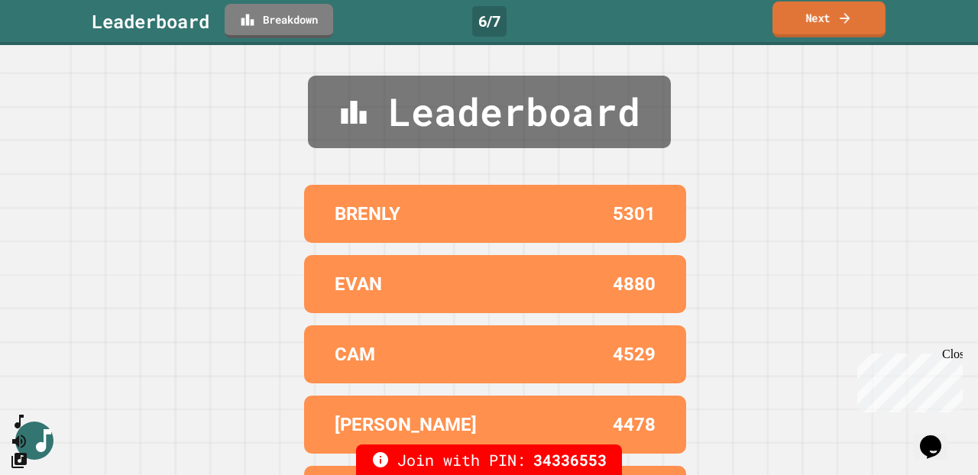
click at [820, 32] on link "Next" at bounding box center [828, 20] width 113 height 36
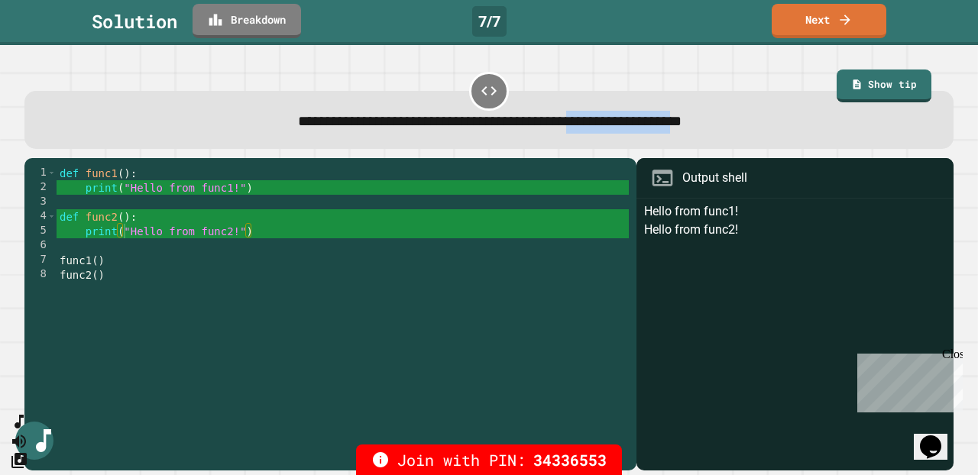
drag, startPoint x: 598, startPoint y: 124, endPoint x: 747, endPoint y: 129, distance: 149.1
click at [681, 128] on span "**********" at bounding box center [489, 121] width 383 height 15
click at [183, 233] on div "def func1 ( ) : print ( "Hello from func1!" ) def func2 ( ) : print ( "Hello fr…" at bounding box center [343, 318] width 572 height 305
click at [791, 24] on link "Next" at bounding box center [829, 20] width 115 height 36
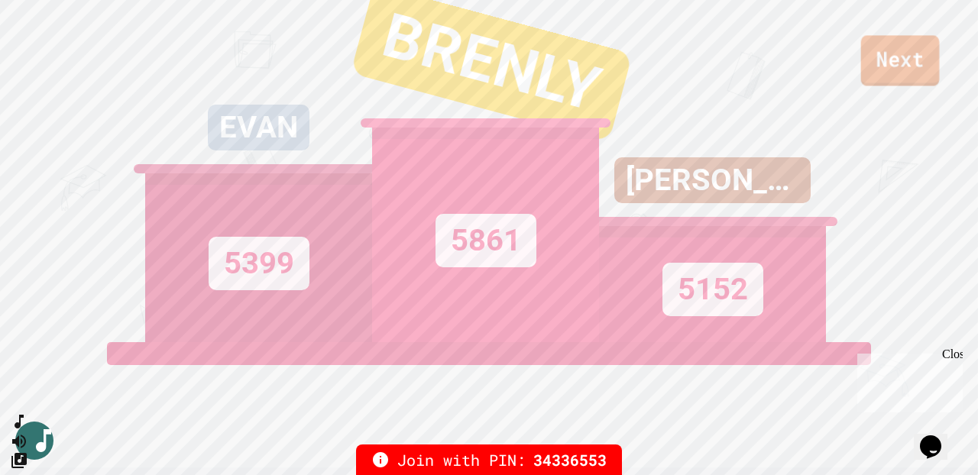
click at [895, 46] on link "Next" at bounding box center [900, 60] width 79 height 50
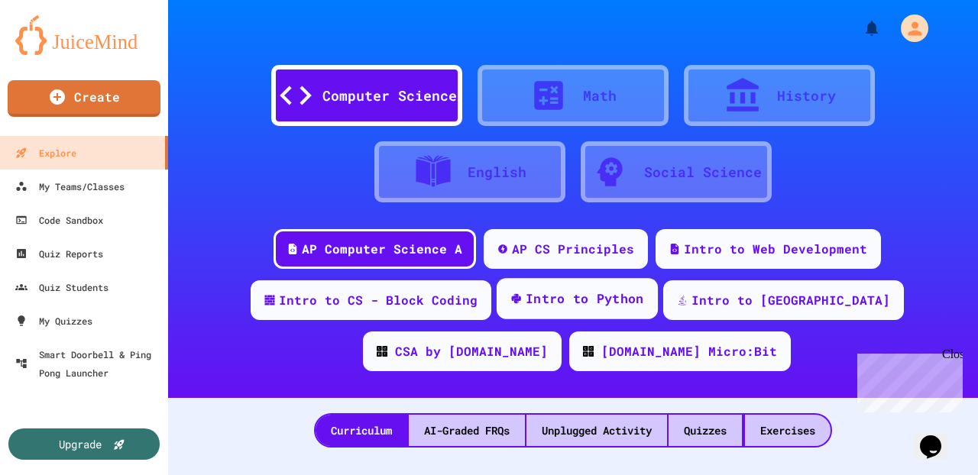
click at [590, 303] on div "Intro to Python" at bounding box center [585, 299] width 118 height 19
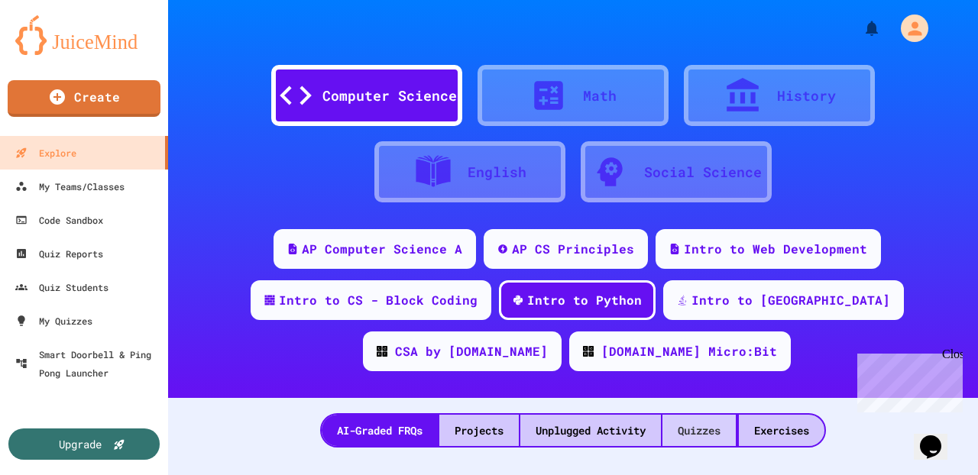
click at [698, 430] on div "Quizzes" at bounding box center [698, 430] width 73 height 31
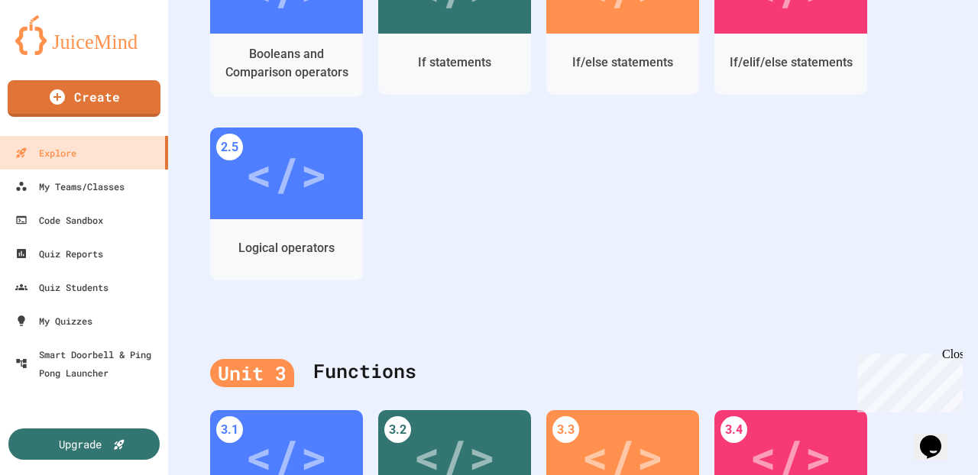
scroll to position [1128, 0]
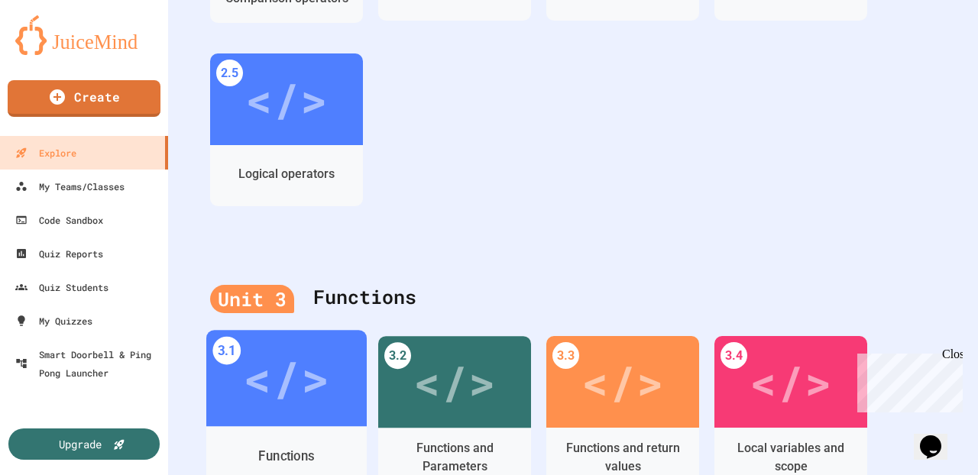
click at [327, 379] on div "</>" at bounding box center [286, 378] width 86 height 72
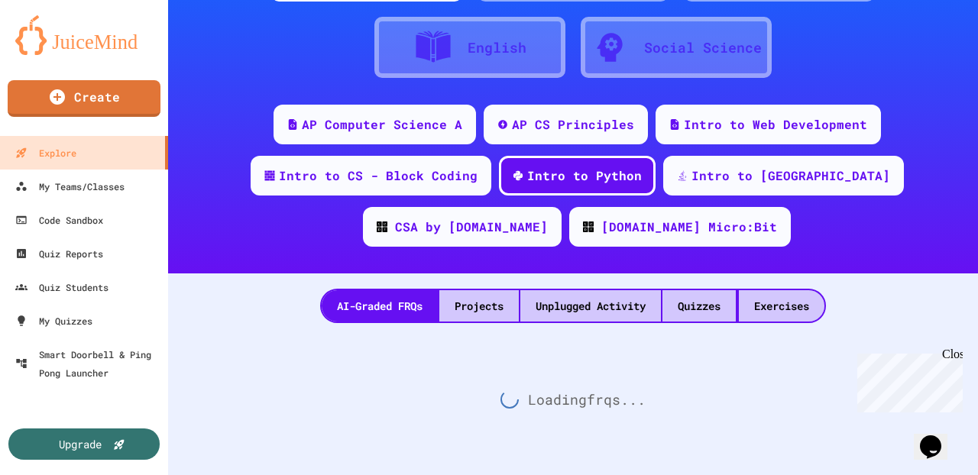
scroll to position [1128, 0]
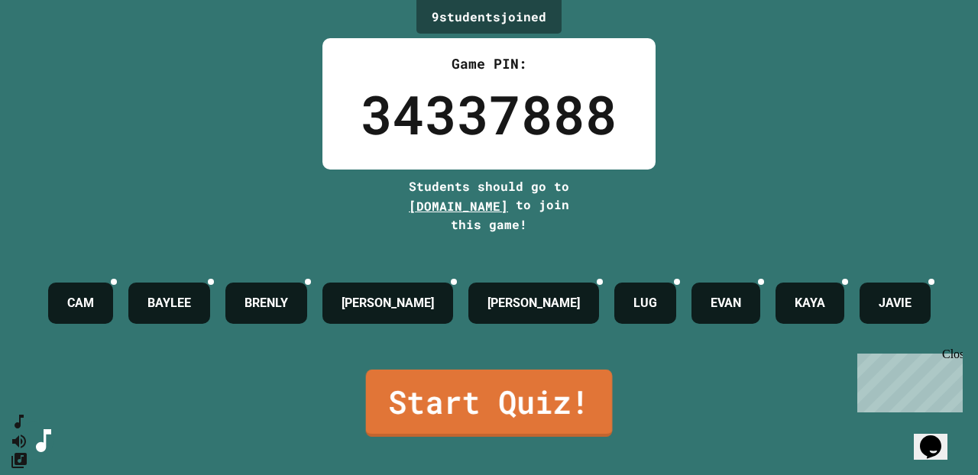
click at [535, 408] on link "Start Quiz!" at bounding box center [489, 403] width 247 height 67
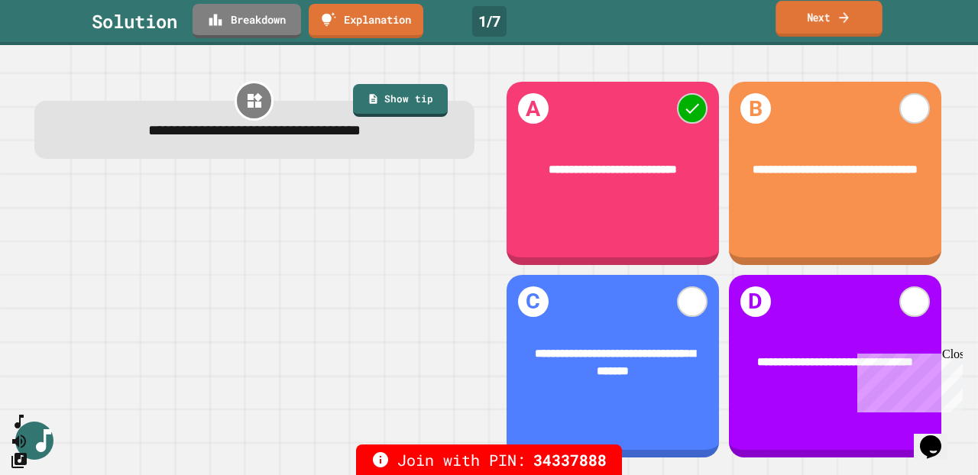
click at [800, 18] on link "Next" at bounding box center [828, 19] width 106 height 36
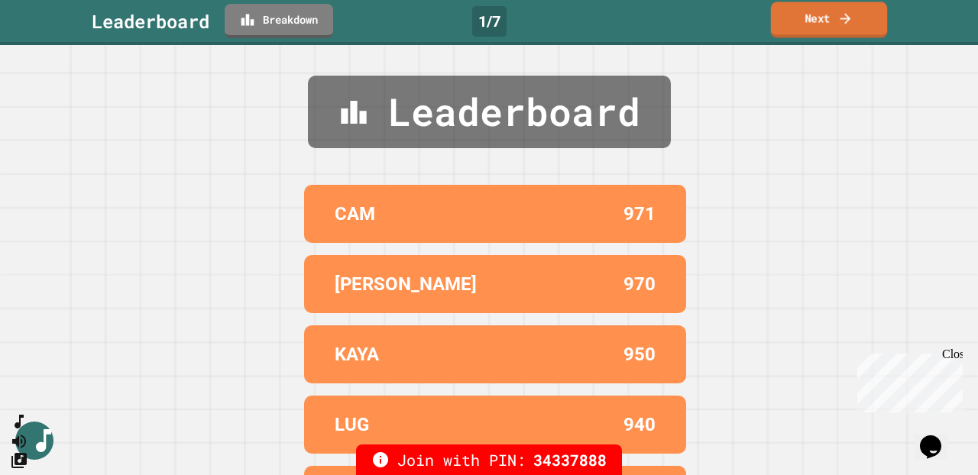
click at [817, 21] on link "Next" at bounding box center [829, 20] width 117 height 36
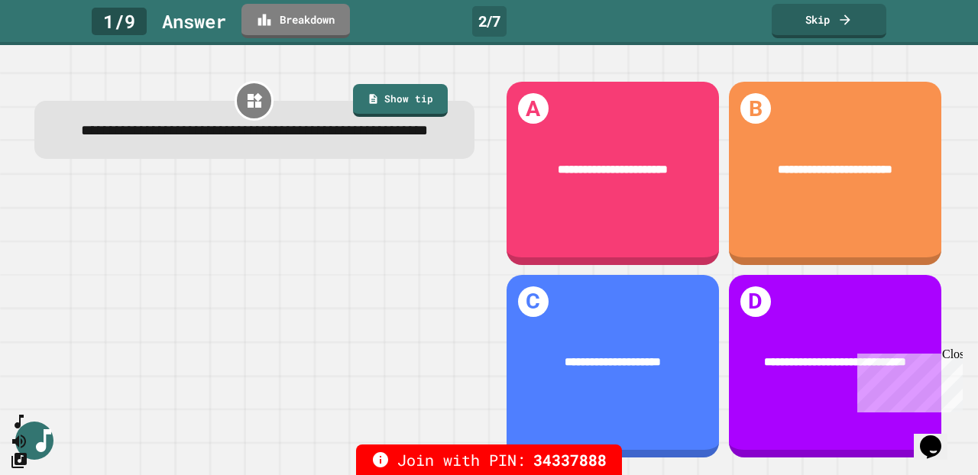
click at [322, 199] on div "**********" at bounding box center [254, 270] width 469 height 410
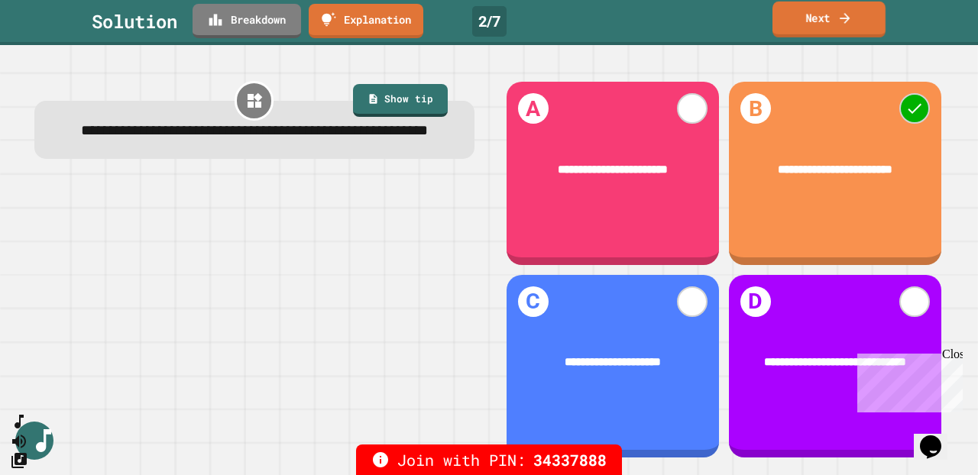
click at [801, 15] on link "Next" at bounding box center [828, 20] width 113 height 36
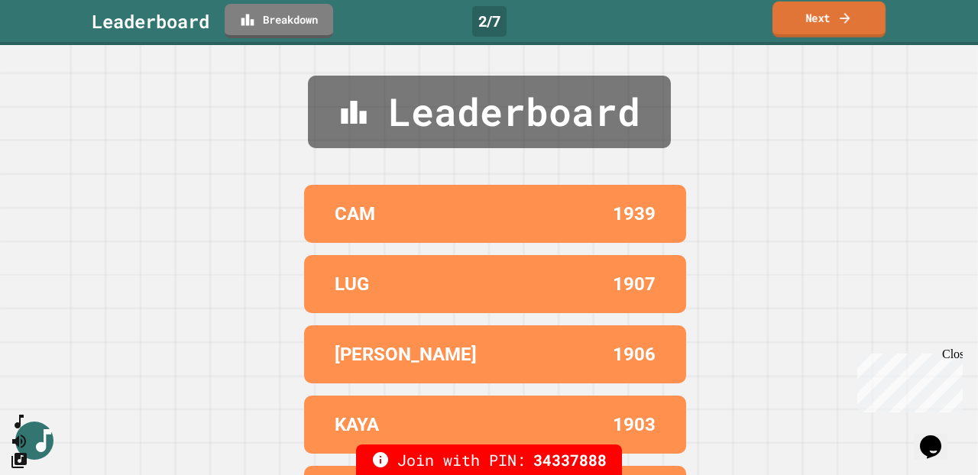
click at [812, 19] on link "Next" at bounding box center [828, 20] width 113 height 36
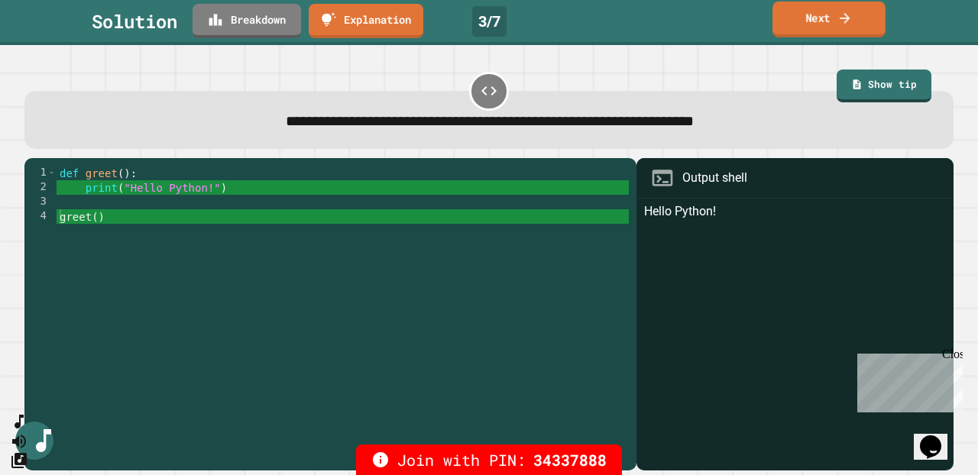
click at [830, 21] on link "Next" at bounding box center [828, 20] width 113 height 36
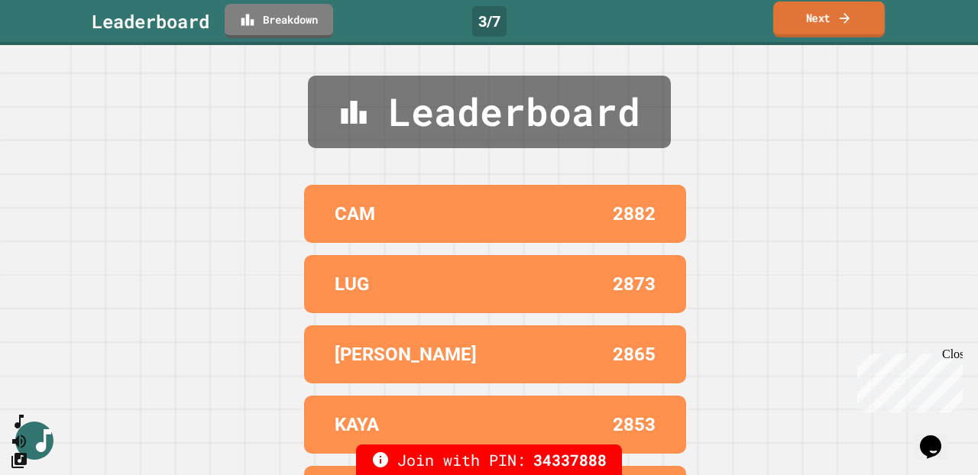
click at [830, 21] on link "Next" at bounding box center [829, 20] width 112 height 36
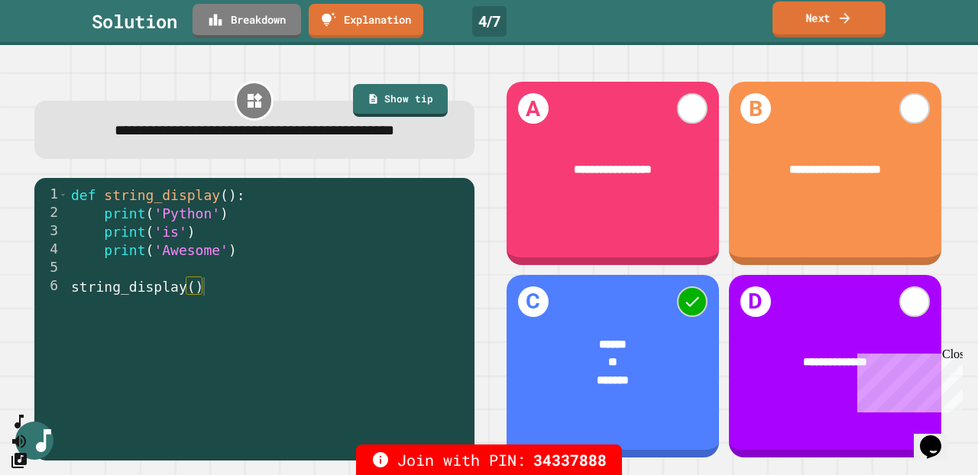
click at [860, 11] on link "Next" at bounding box center [828, 20] width 113 height 36
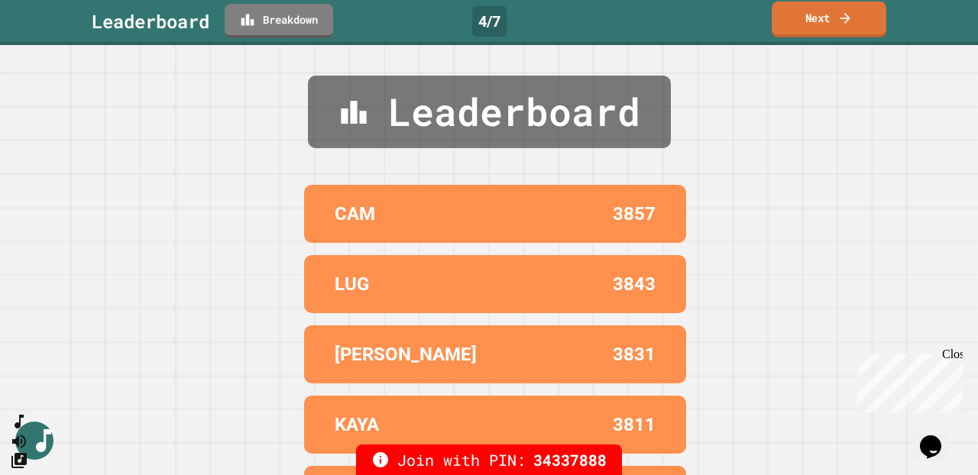
click at [860, 11] on link "Next" at bounding box center [829, 20] width 115 height 36
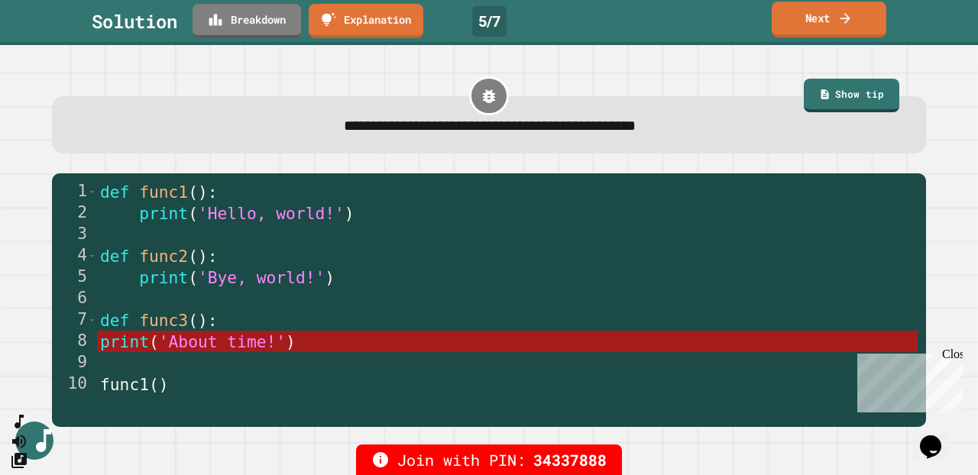
click at [865, 20] on link "Next" at bounding box center [829, 20] width 115 height 36
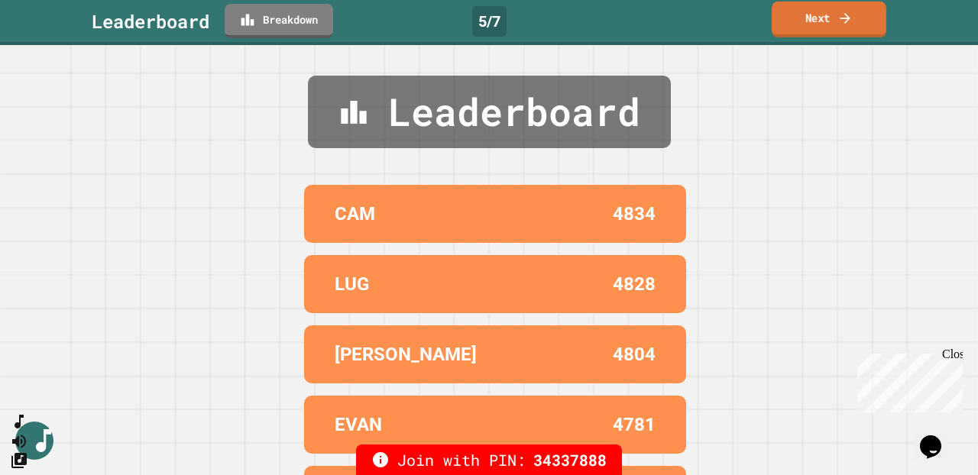
click at [865, 20] on link "Next" at bounding box center [829, 20] width 115 height 36
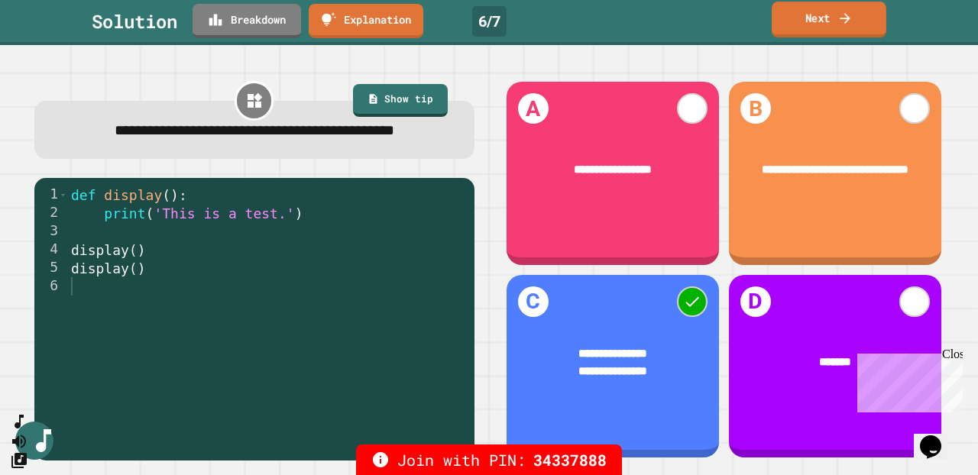
click at [807, 20] on link "Next" at bounding box center [829, 20] width 115 height 36
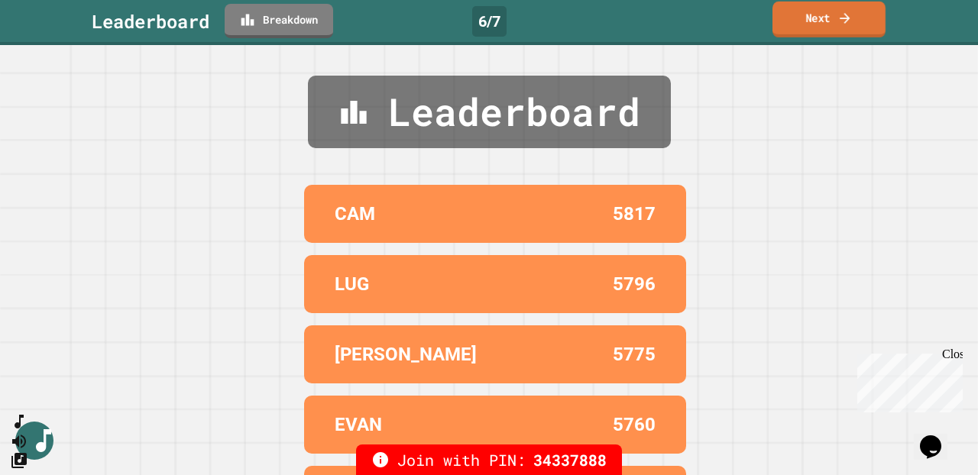
click at [837, 17] on link "Next" at bounding box center [828, 20] width 113 height 36
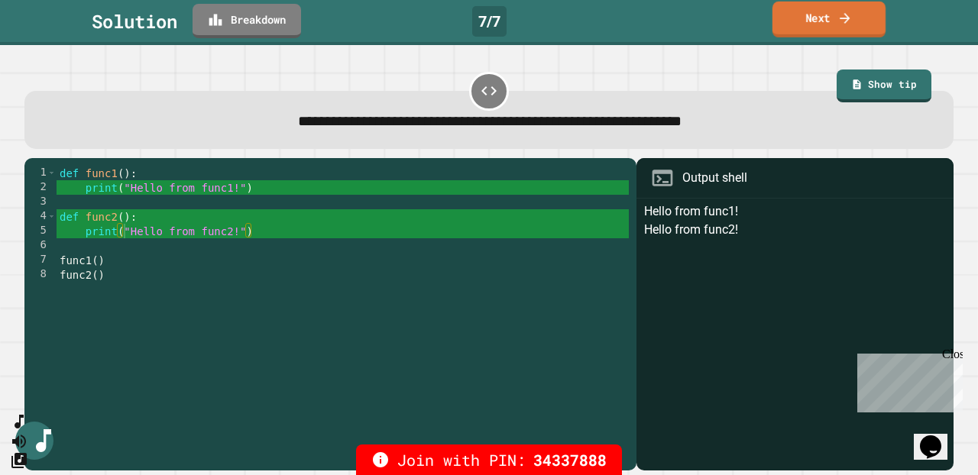
click at [841, 28] on link "Next" at bounding box center [828, 20] width 113 height 36
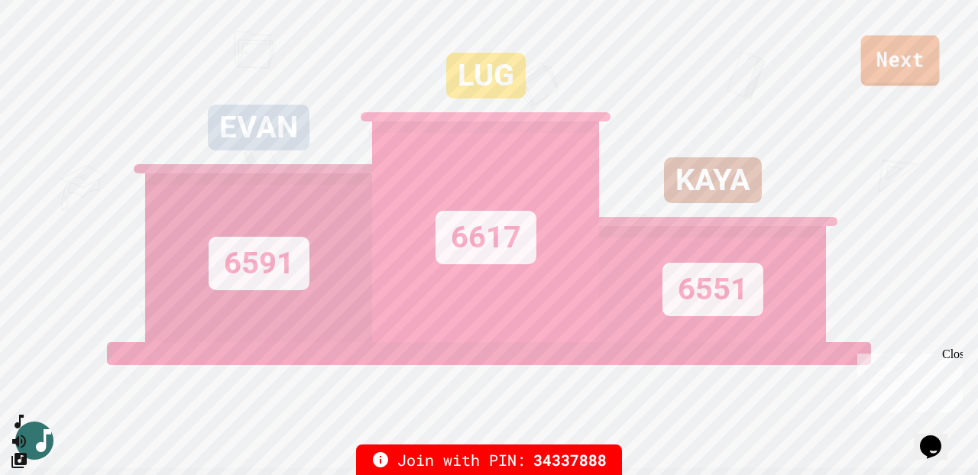
click at [891, 57] on link "Next" at bounding box center [900, 60] width 79 height 50
